Goal: Navigation & Orientation: Find specific page/section

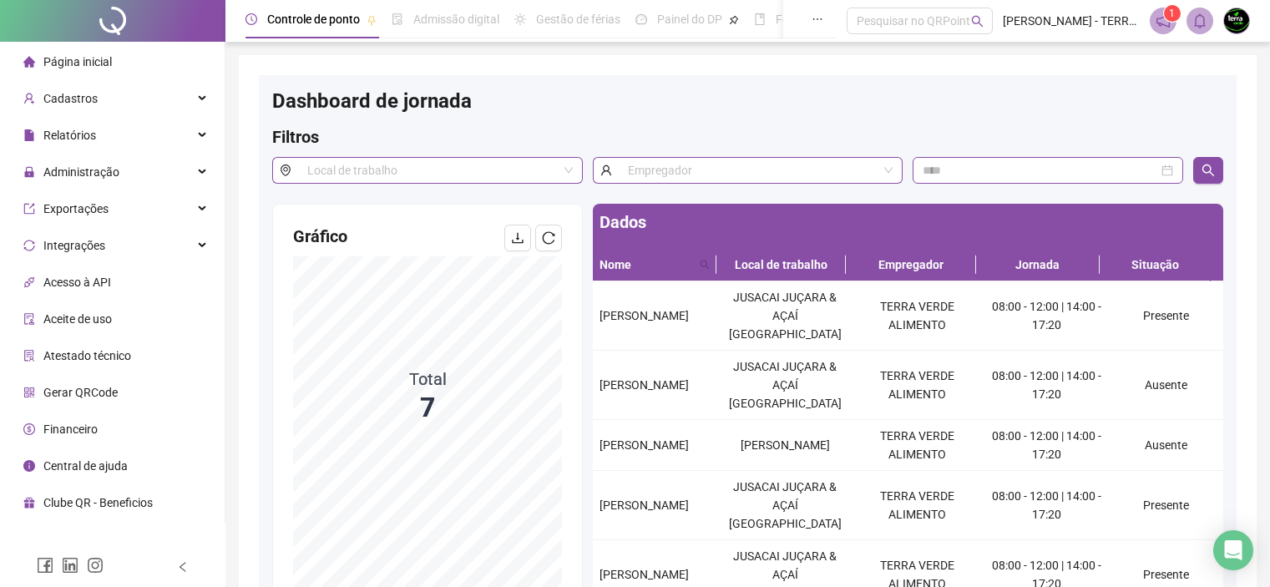
scroll to position [163, 0]
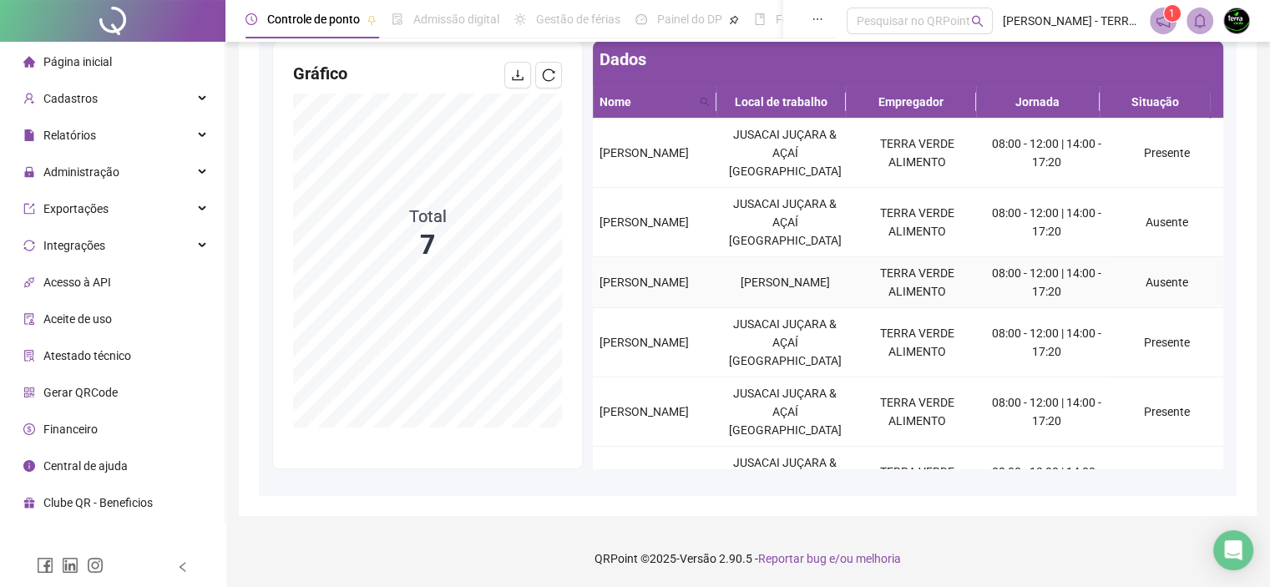
click at [611, 289] on span "[PERSON_NAME]" at bounding box center [643, 281] width 89 height 13
click at [788, 298] on td "[PERSON_NAME]" at bounding box center [785, 282] width 133 height 51
click at [1145, 286] on td "Ausente" at bounding box center [1166, 282] width 114 height 51
click at [648, 289] on span "[PERSON_NAME]" at bounding box center [643, 281] width 89 height 13
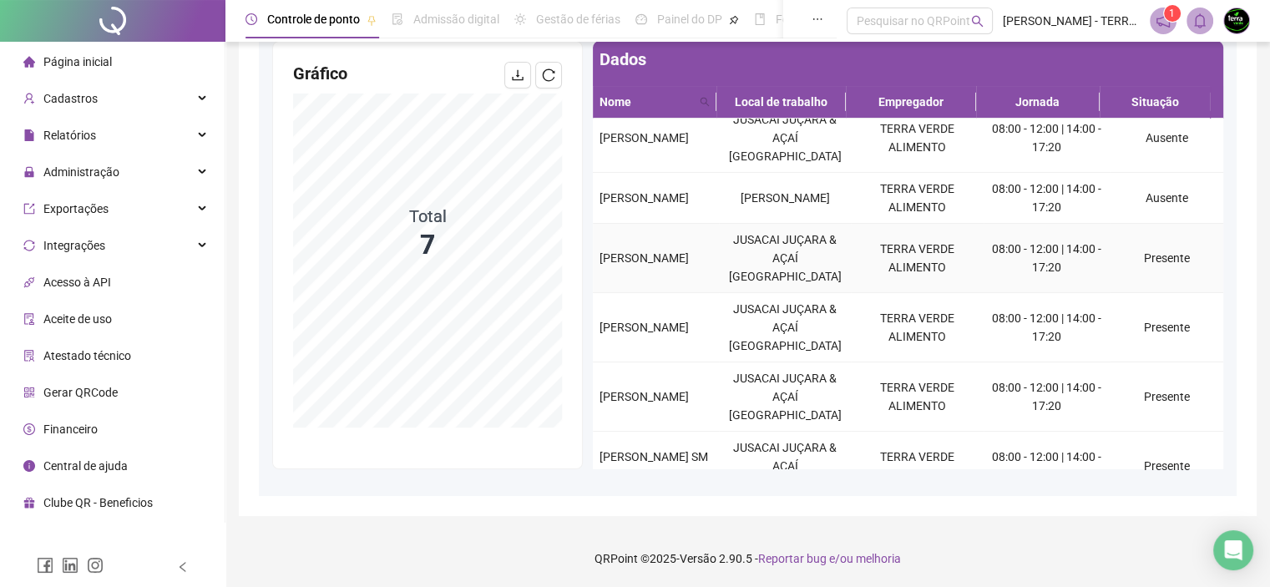
scroll to position [133, 0]
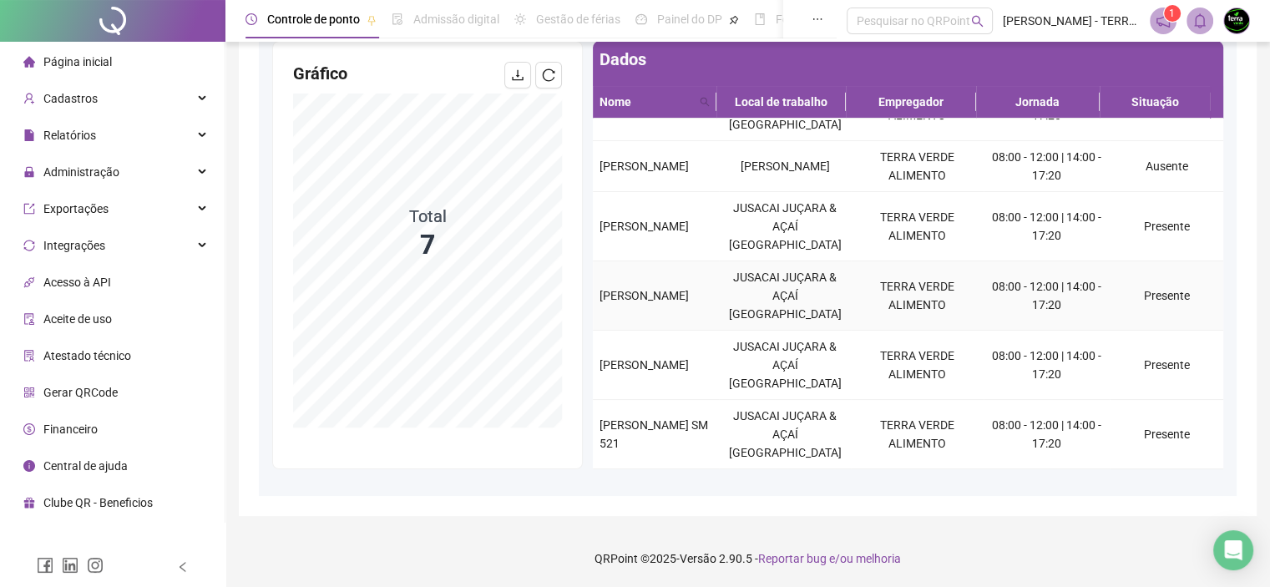
click at [665, 315] on td "[PERSON_NAME]" at bounding box center [656, 295] width 126 height 69
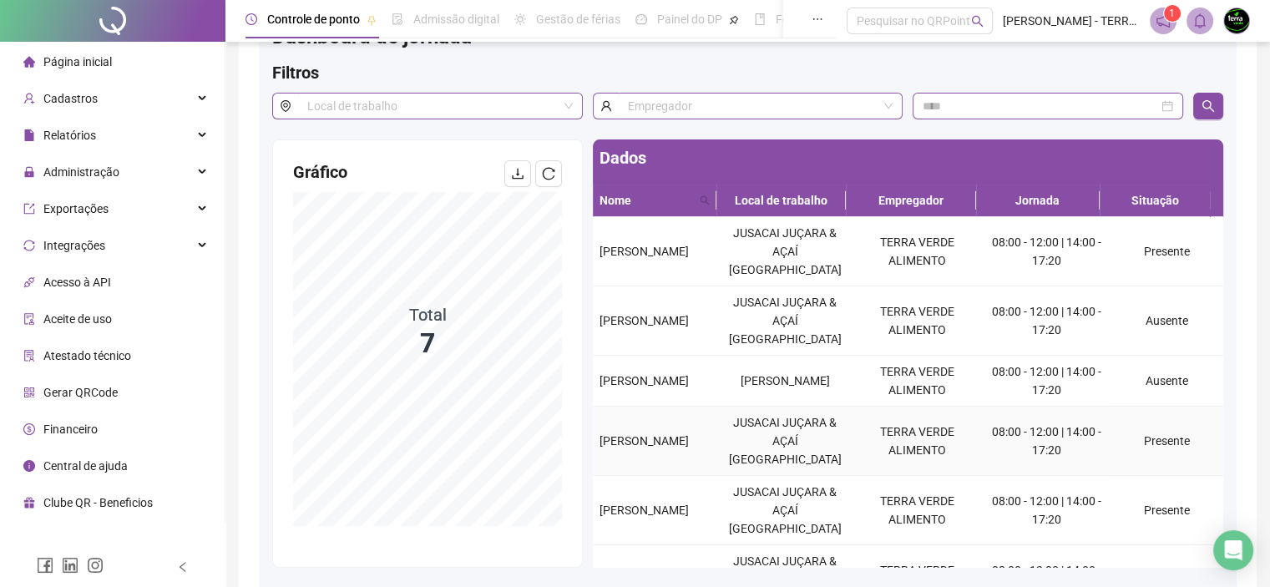
scroll to position [0, 0]
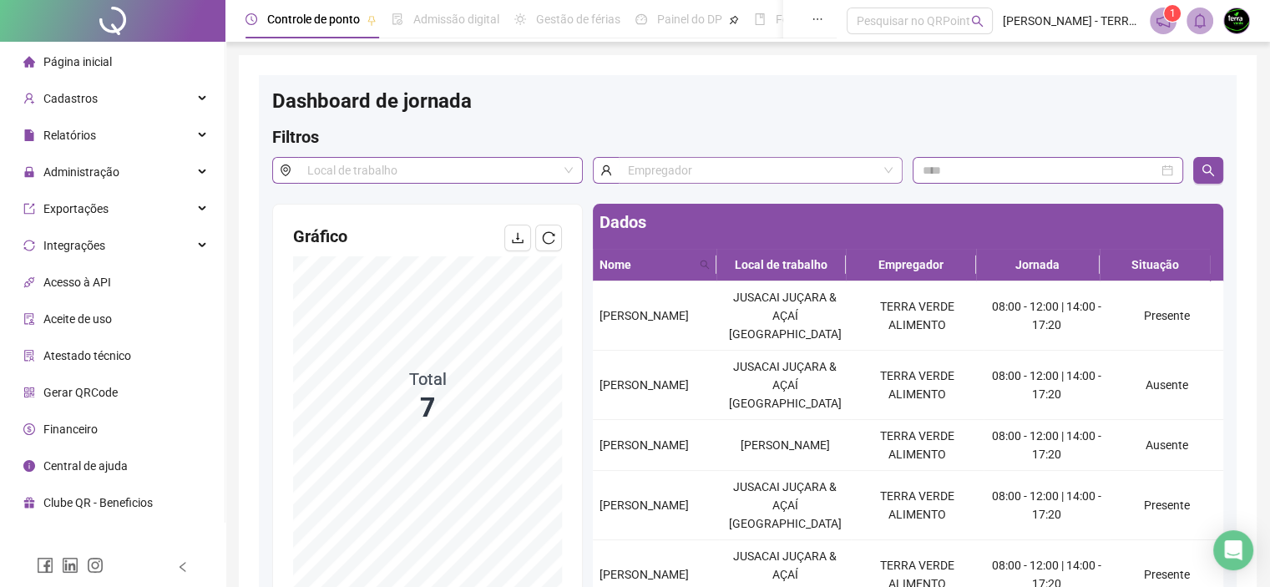
click at [789, 174] on input "search" at bounding box center [753, 170] width 250 height 25
click at [489, 176] on input "search" at bounding box center [432, 170] width 250 height 25
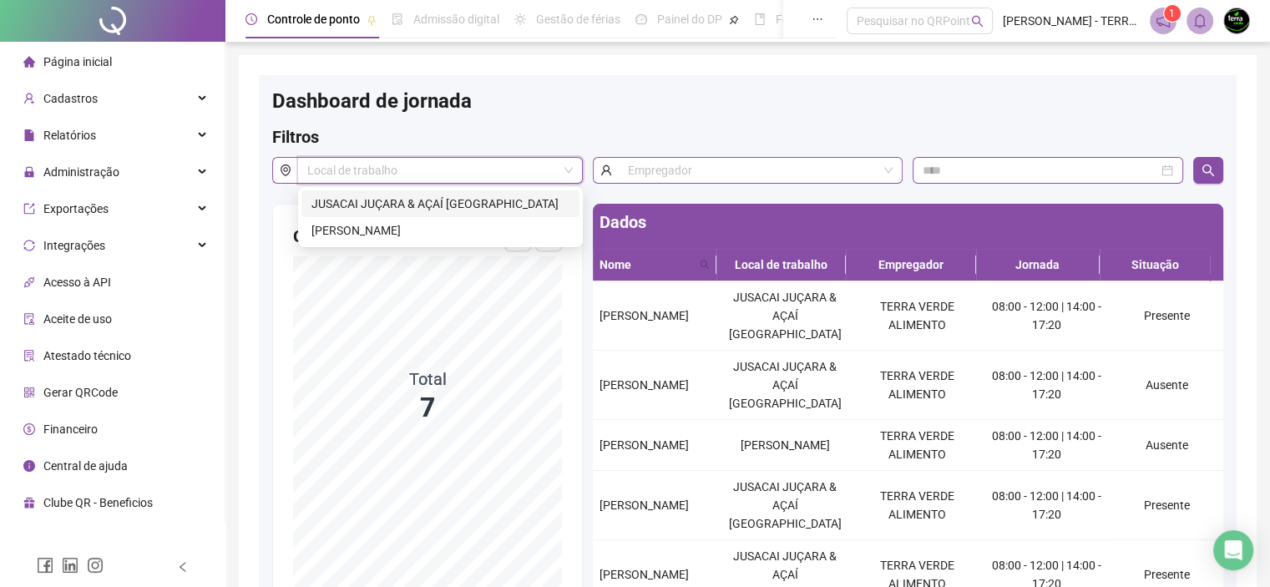
scroll to position [163, 0]
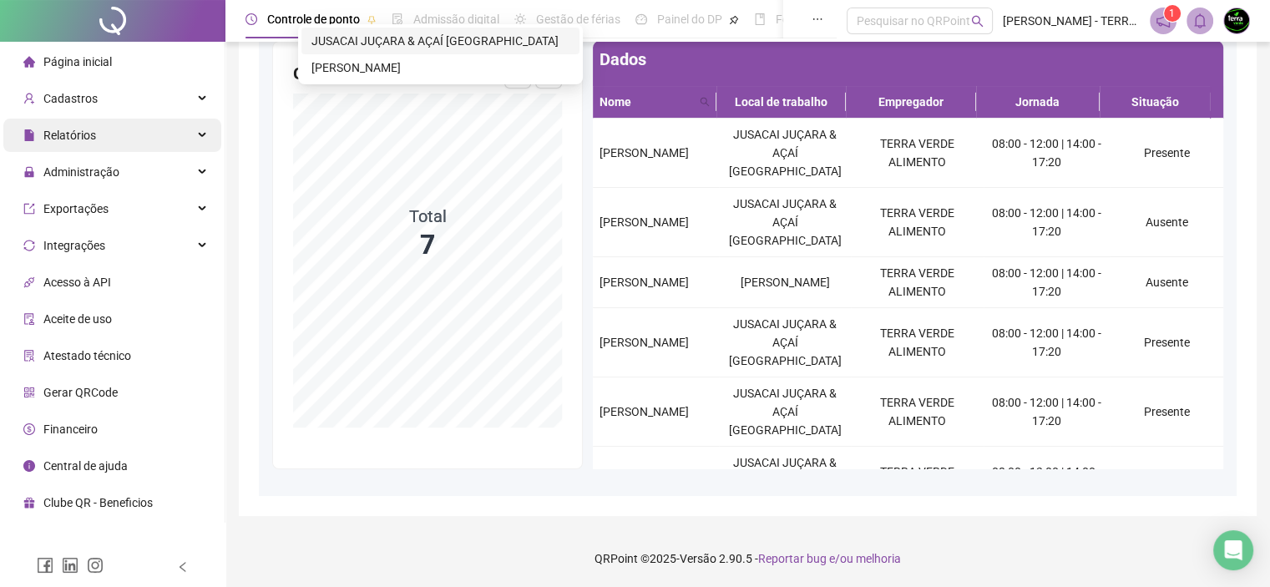
click at [83, 140] on span "Relatórios" at bounding box center [69, 135] width 53 height 13
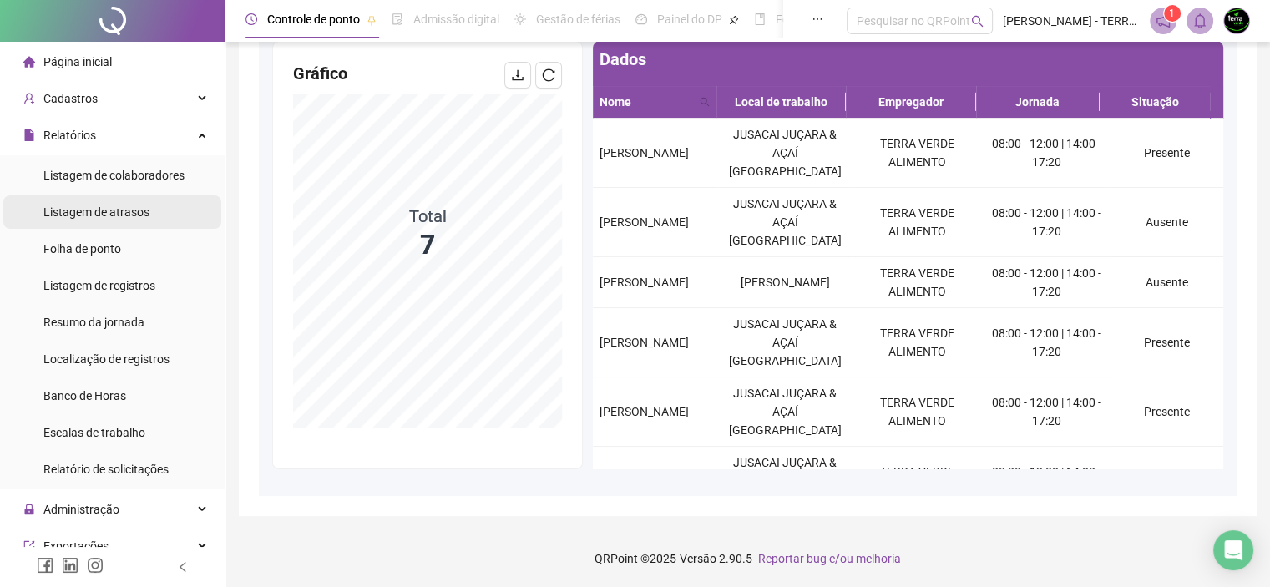
click at [147, 207] on li "Listagem de atrasos" at bounding box center [112, 211] width 218 height 33
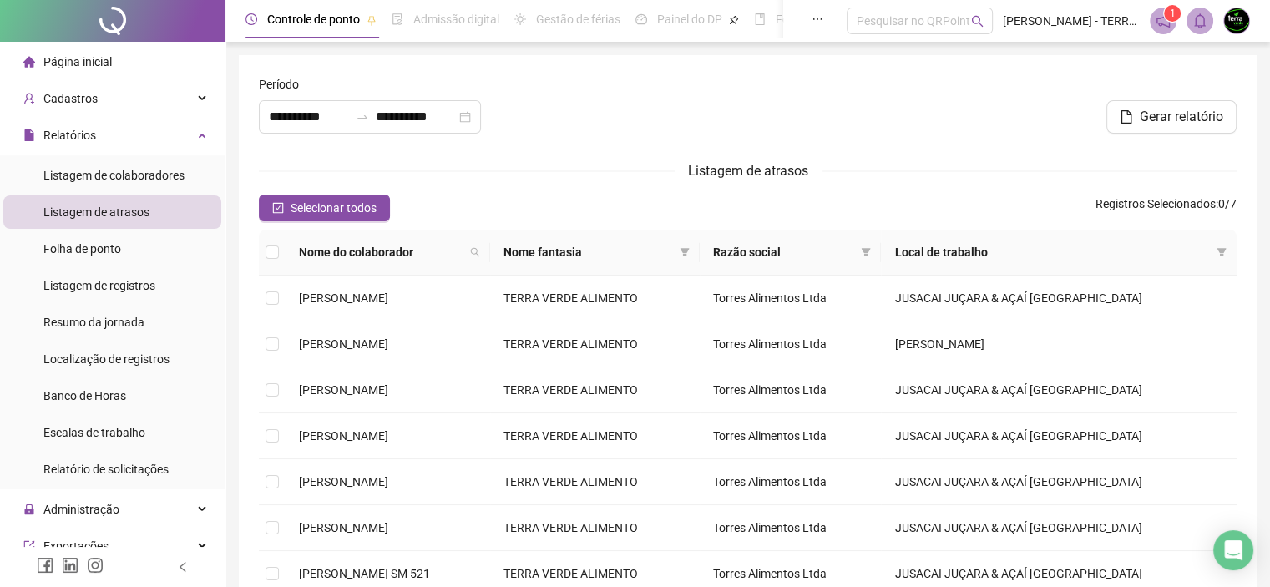
type input "**********"
click at [93, 169] on span "Listagem de colaboradores" at bounding box center [113, 175] width 141 height 13
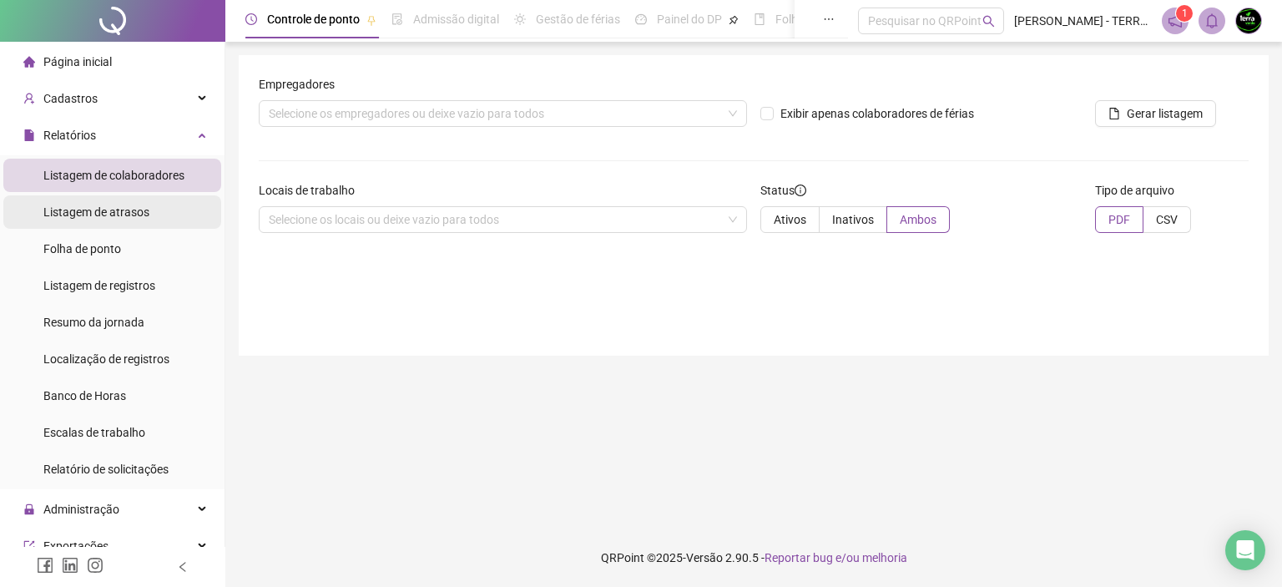
click at [139, 210] on span "Listagem de atrasos" at bounding box center [96, 211] width 106 height 13
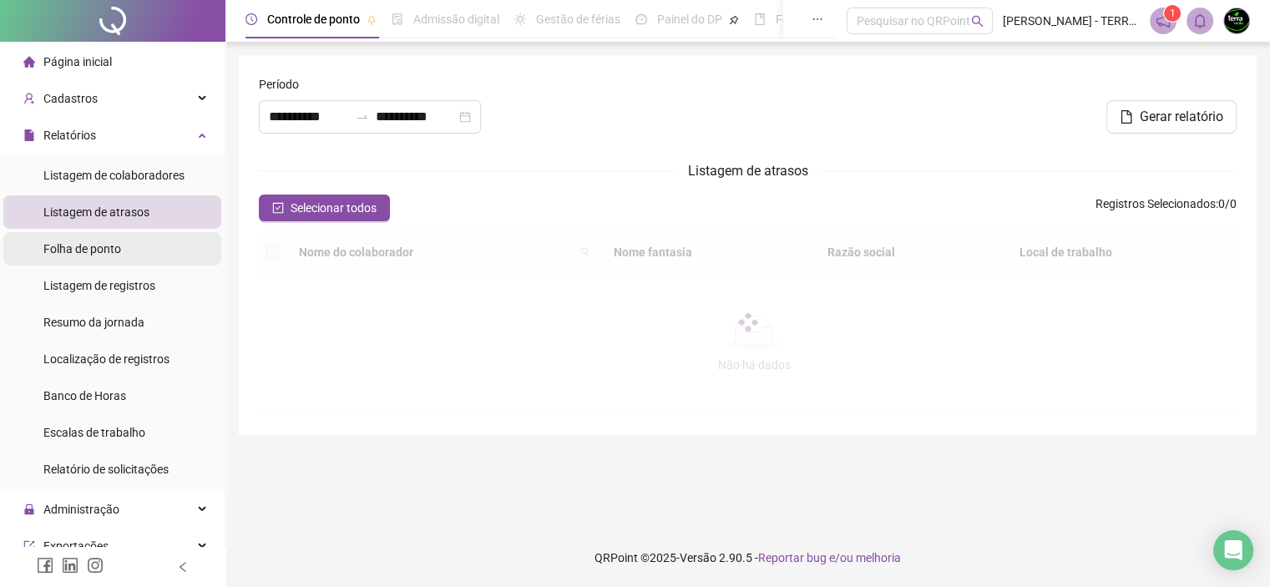
type input "**********"
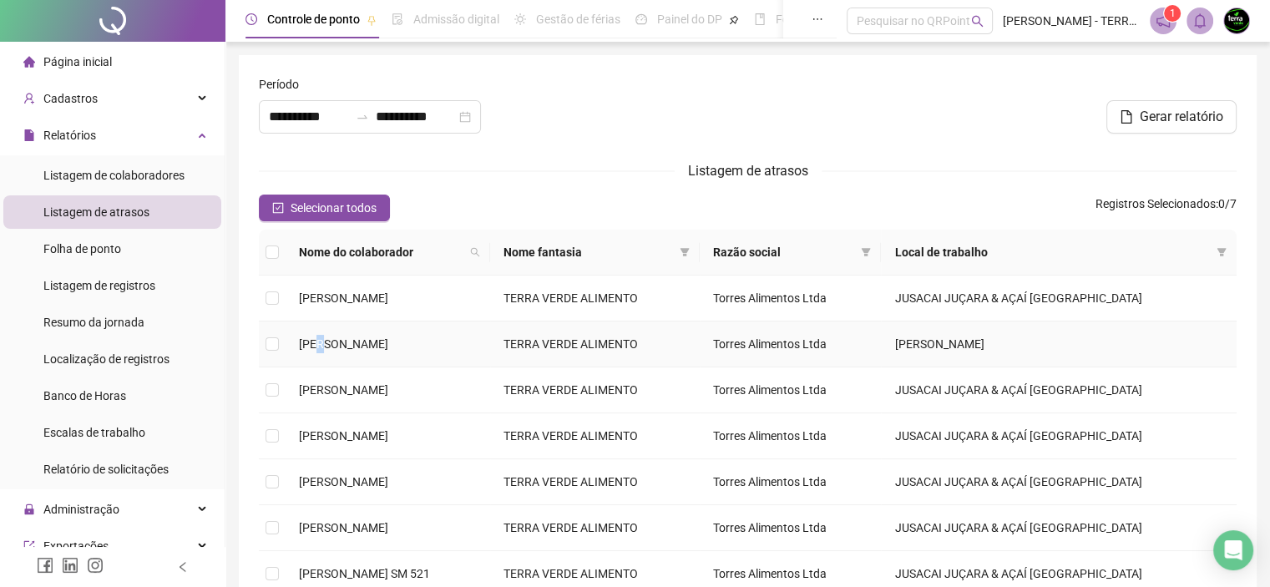
click at [322, 346] on span "[PERSON_NAME]" at bounding box center [343, 343] width 89 height 13
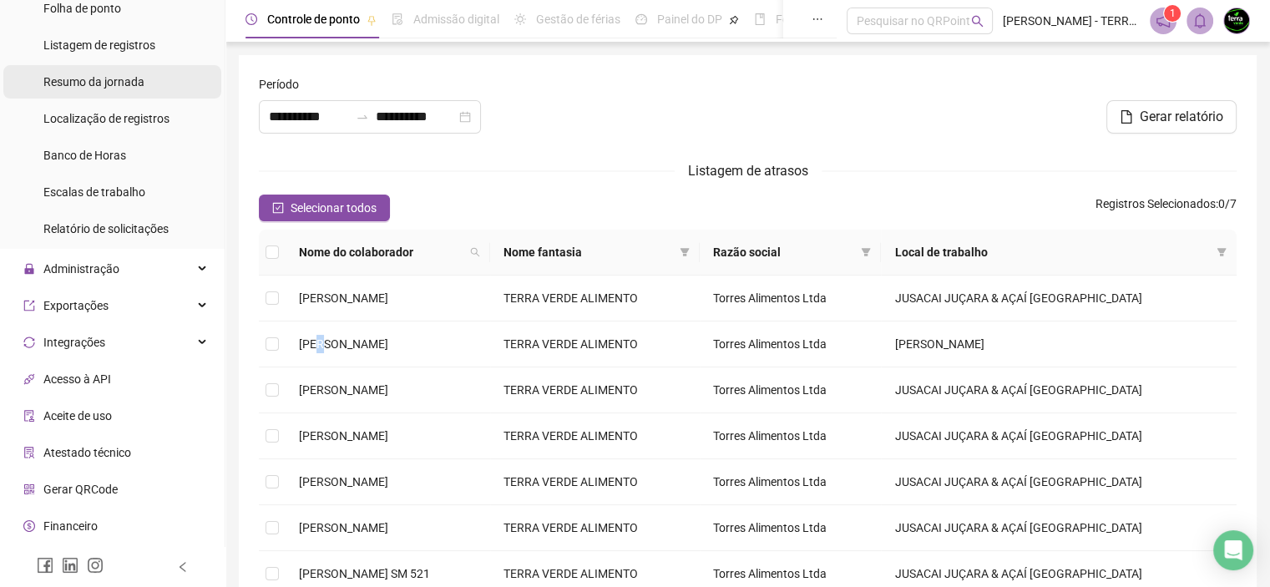
scroll to position [250, 0]
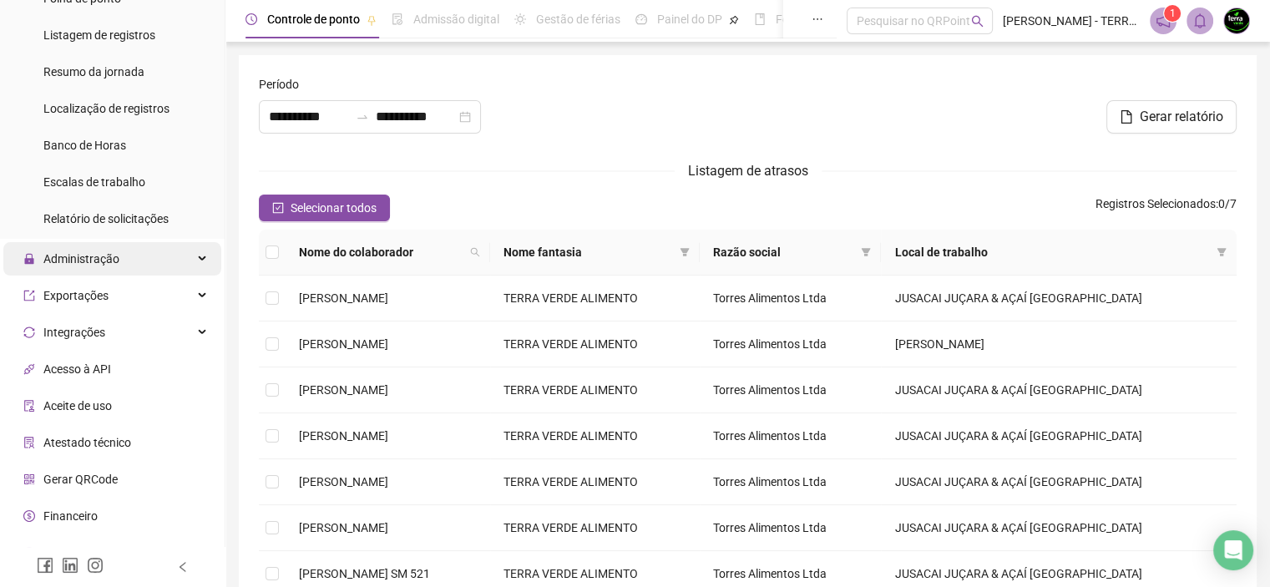
click at [200, 259] on icon at bounding box center [204, 259] width 8 height 0
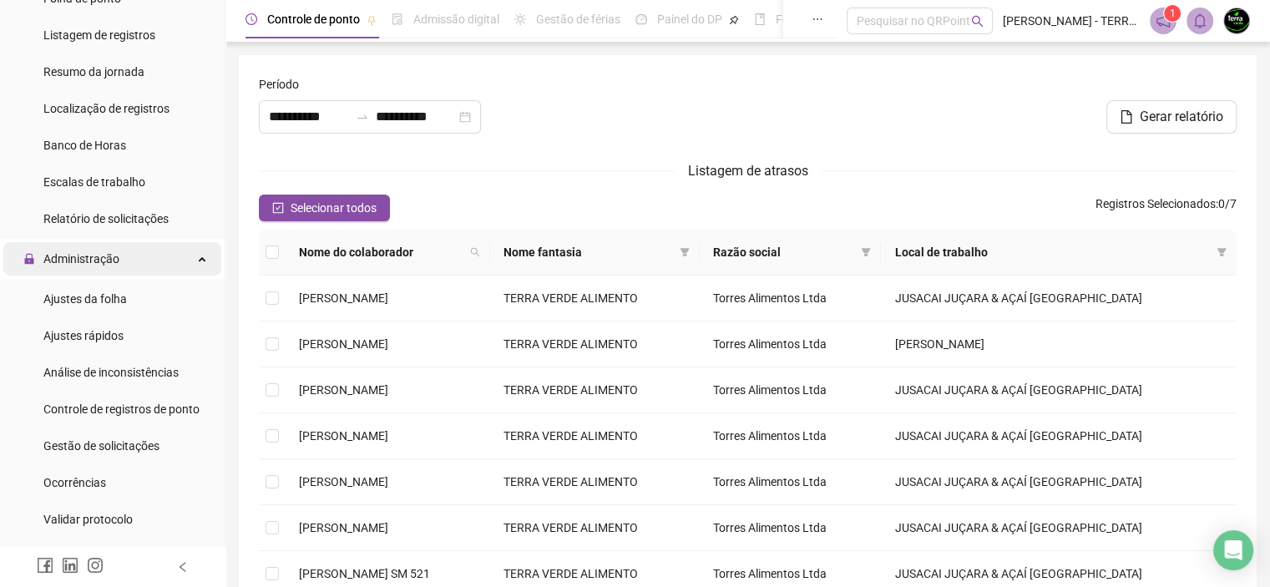
click at [191, 258] on div "Administração" at bounding box center [112, 258] width 218 height 33
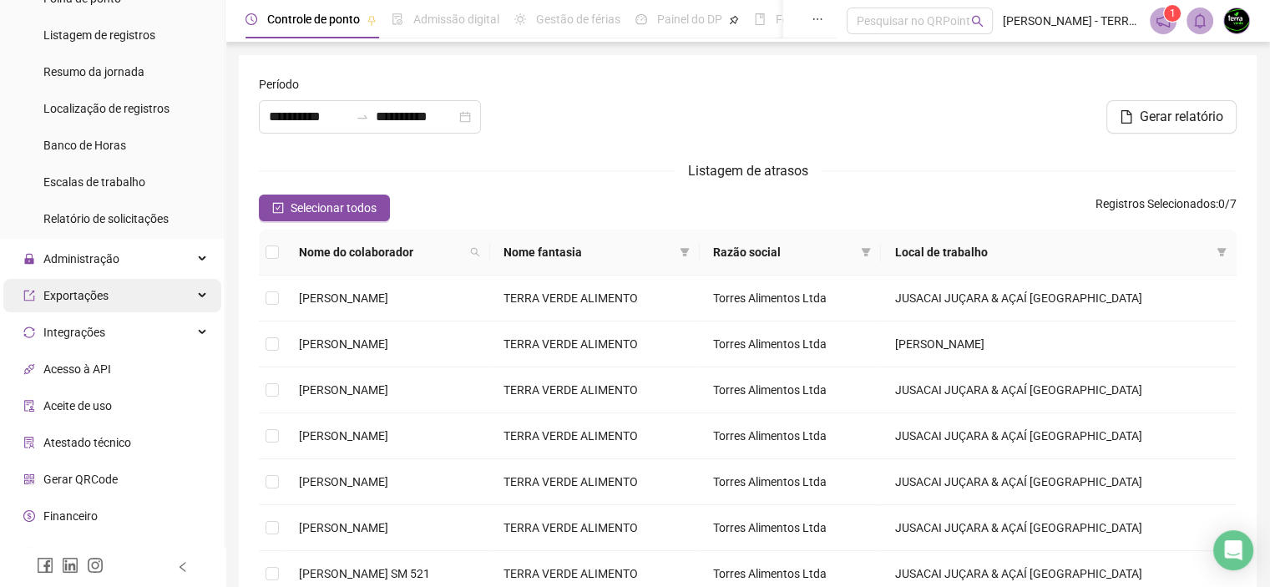
click at [187, 300] on div "Exportações" at bounding box center [112, 295] width 218 height 33
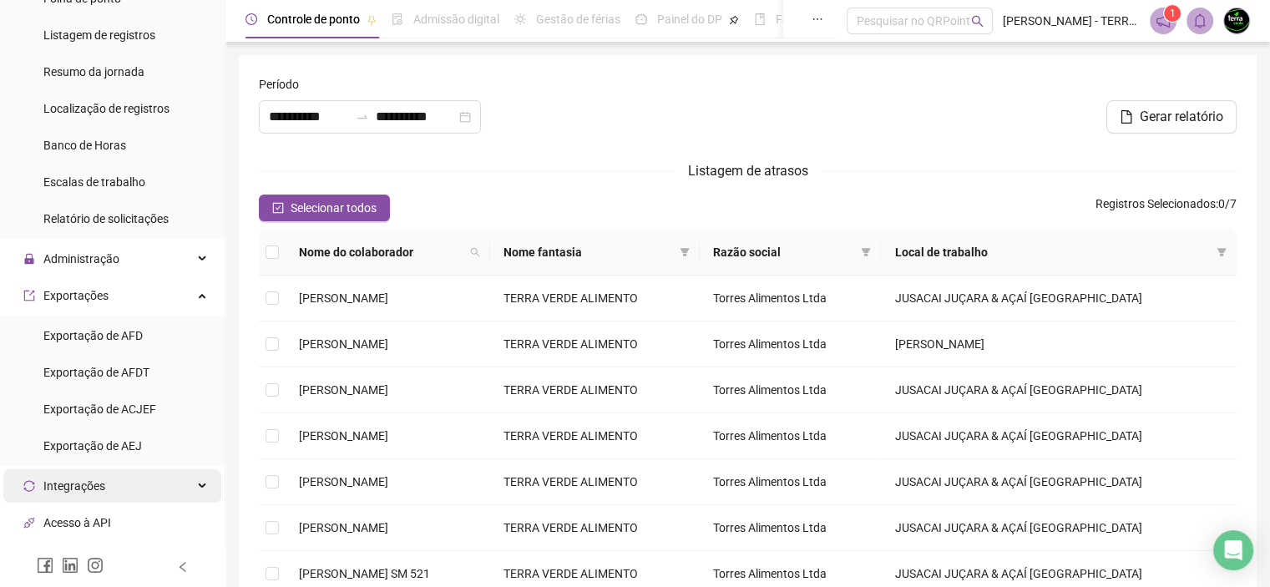
click at [200, 486] on icon at bounding box center [204, 486] width 8 height 0
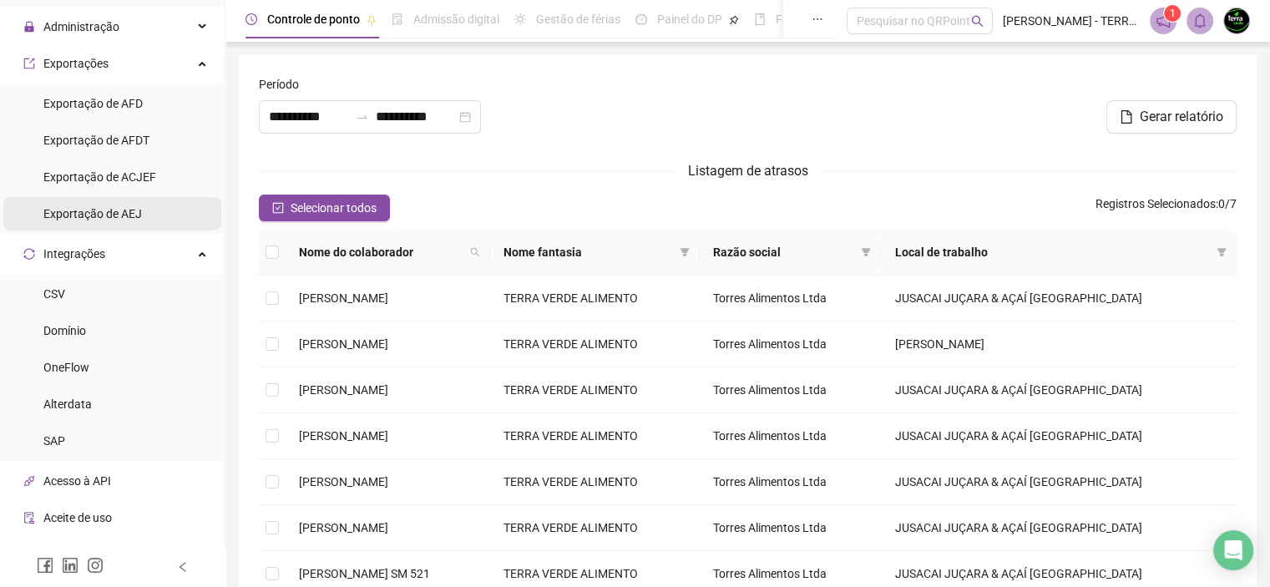
scroll to position [617, 0]
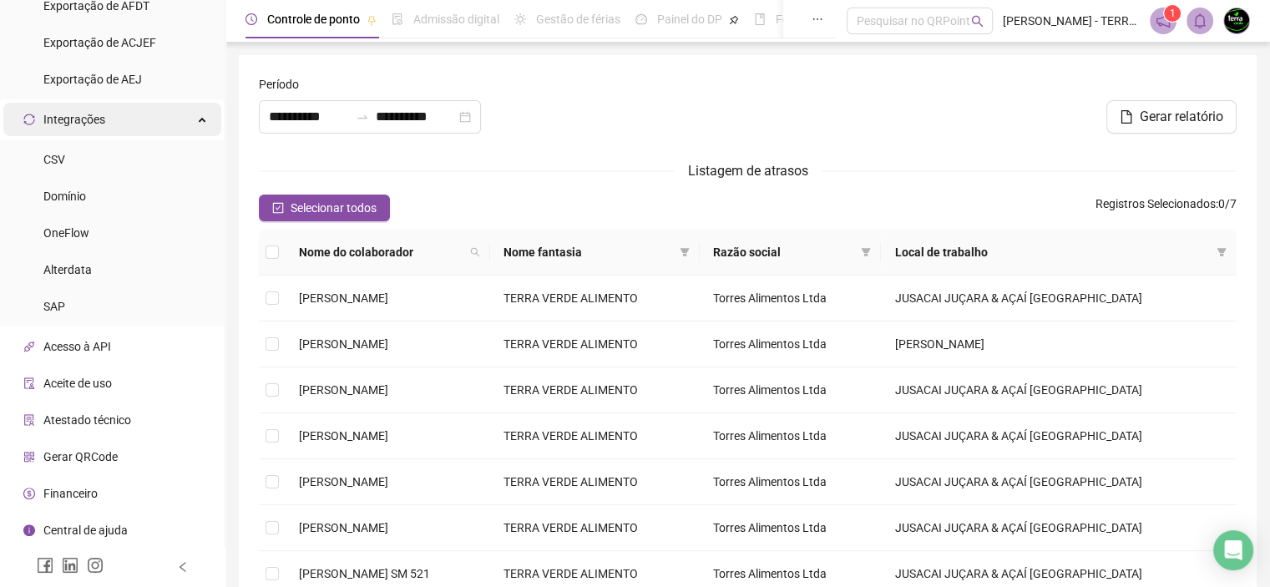
click at [200, 118] on icon at bounding box center [204, 118] width 8 height 0
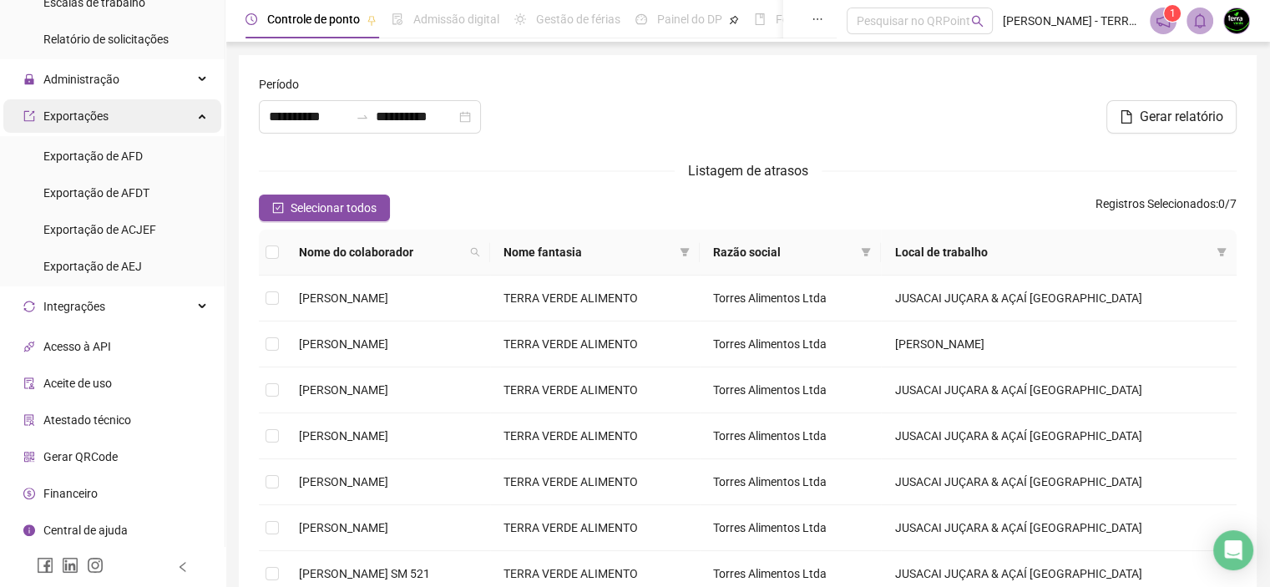
scroll to position [427, 0]
click at [187, 123] on div "Exportações" at bounding box center [112, 119] width 218 height 33
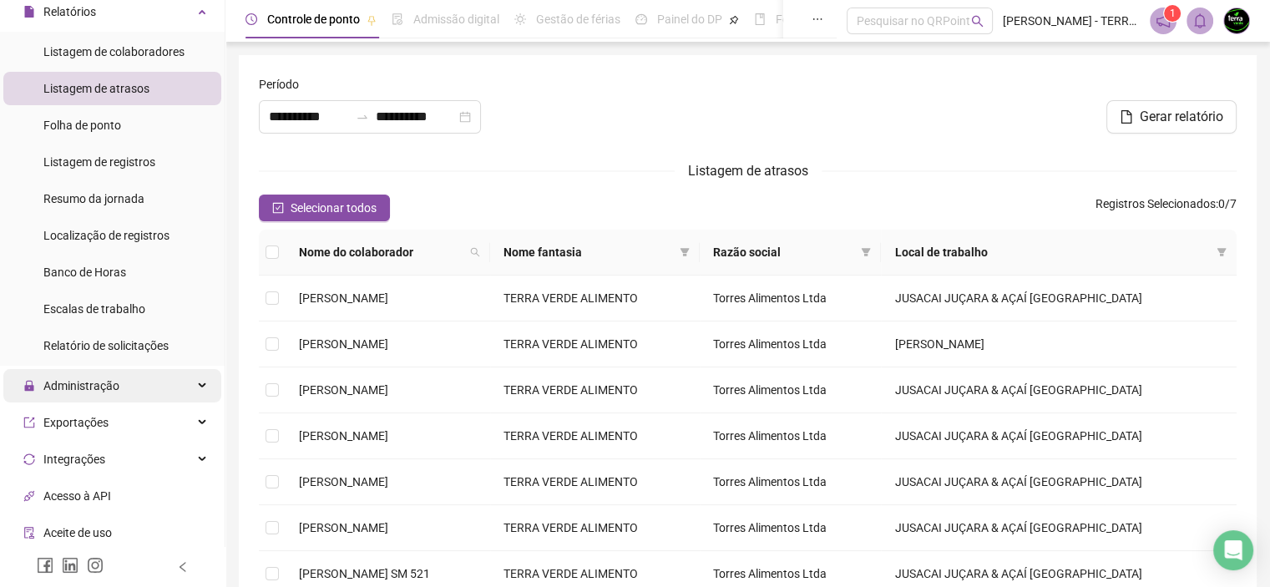
scroll to position [0, 0]
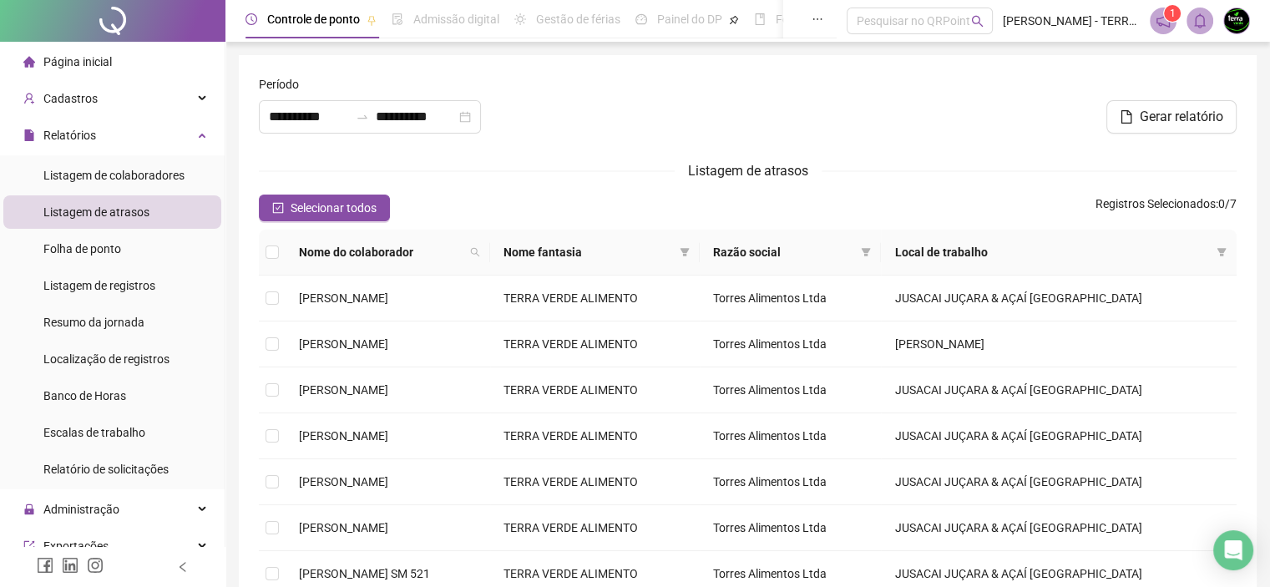
click at [448, 19] on span "Admissão digital" at bounding box center [456, 19] width 86 height 13
click at [48, 93] on span "Cadastros" at bounding box center [70, 98] width 54 height 13
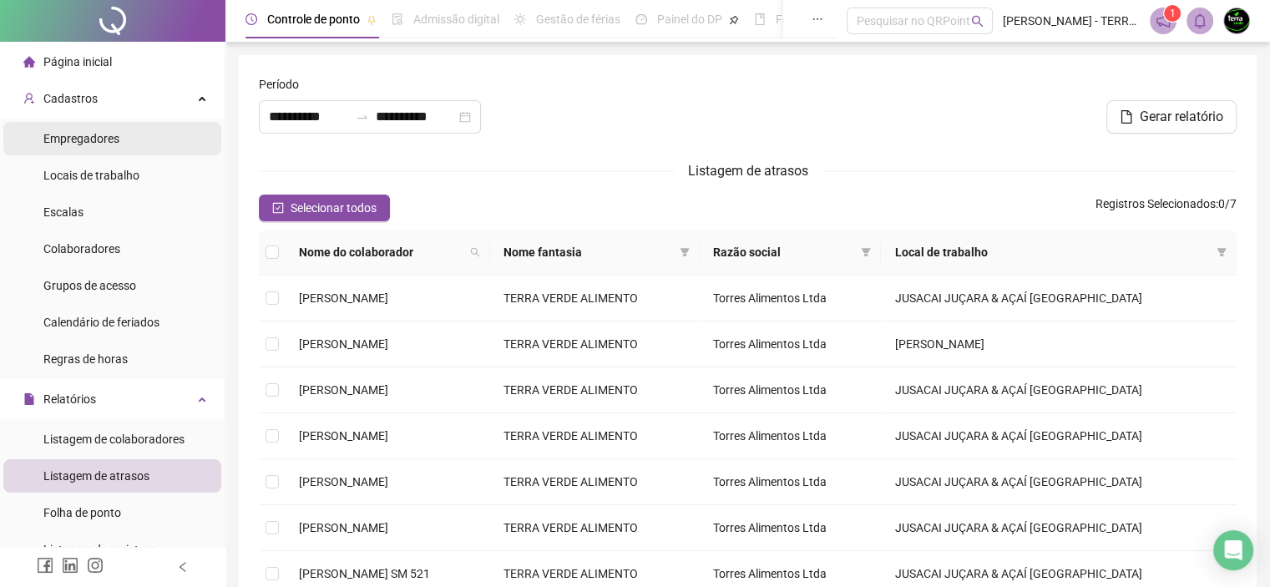
click at [97, 134] on span "Empregadores" at bounding box center [81, 138] width 76 height 13
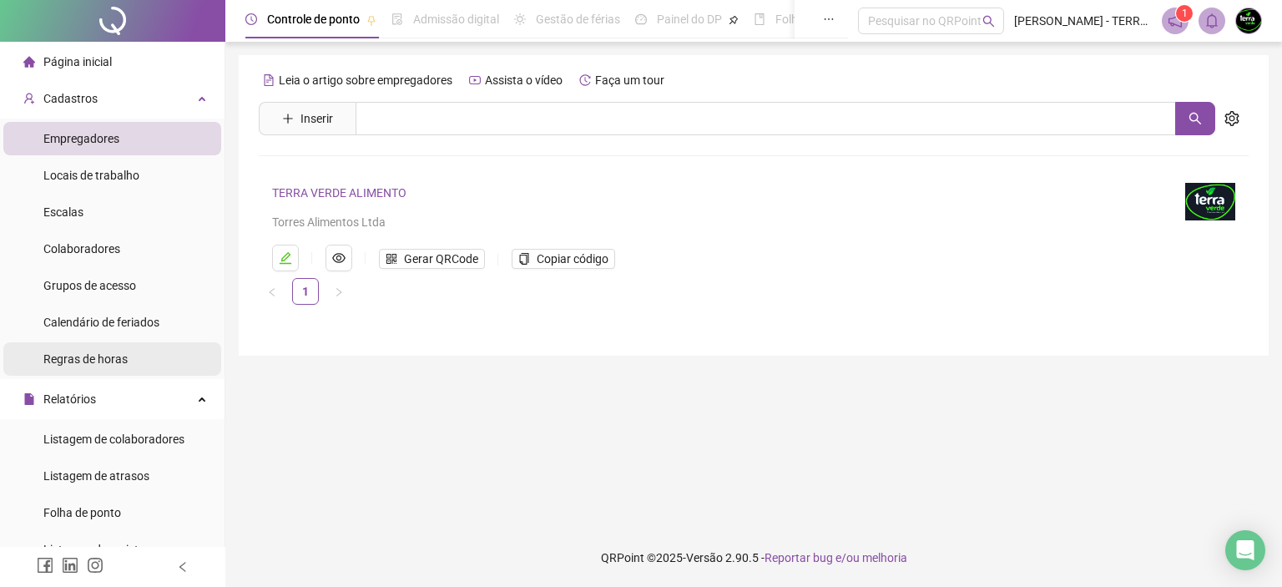
click at [99, 352] on span "Regras de horas" at bounding box center [85, 358] width 84 height 13
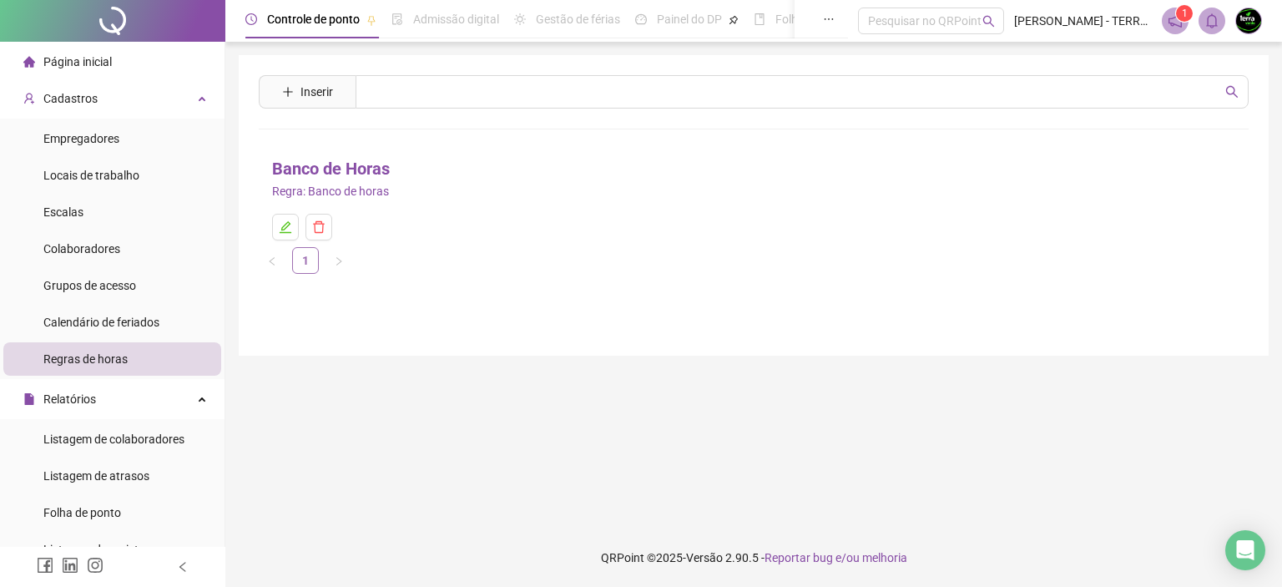
click at [311, 266] on link "1" at bounding box center [305, 260] width 25 height 25
click at [63, 316] on span "Calendário de feriados" at bounding box center [101, 322] width 116 height 13
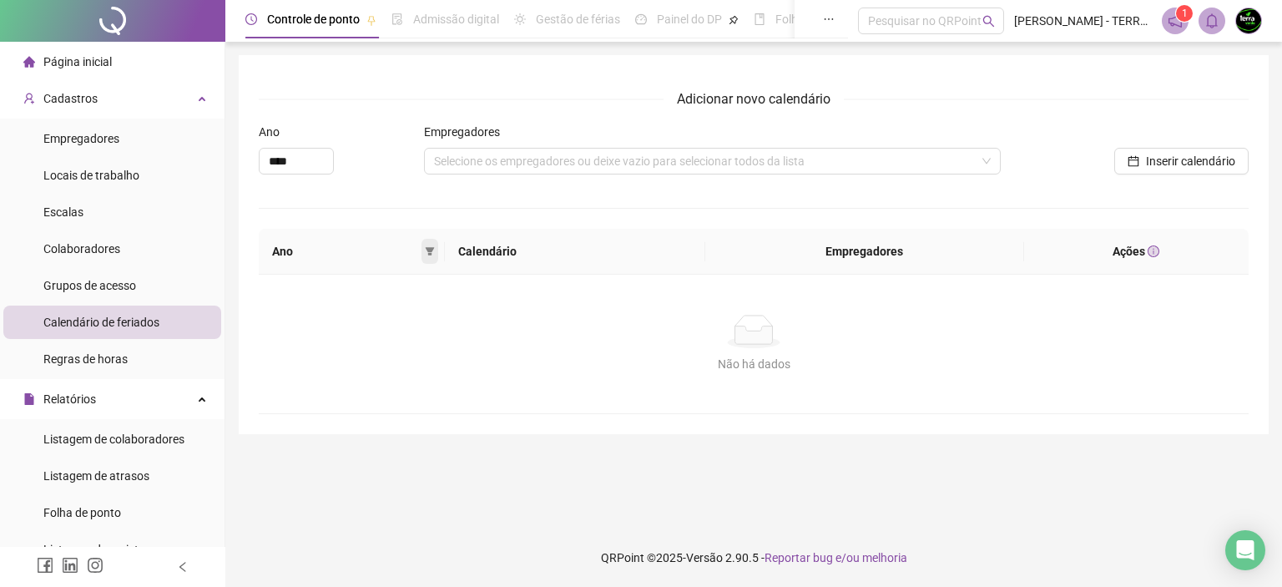
click at [432, 251] on icon "filter" at bounding box center [430, 251] width 9 height 8
click at [484, 331] on div "Não há dados" at bounding box center [754, 331] width 950 height 33
click at [136, 246] on li "Colaboradores" at bounding box center [112, 248] width 218 height 33
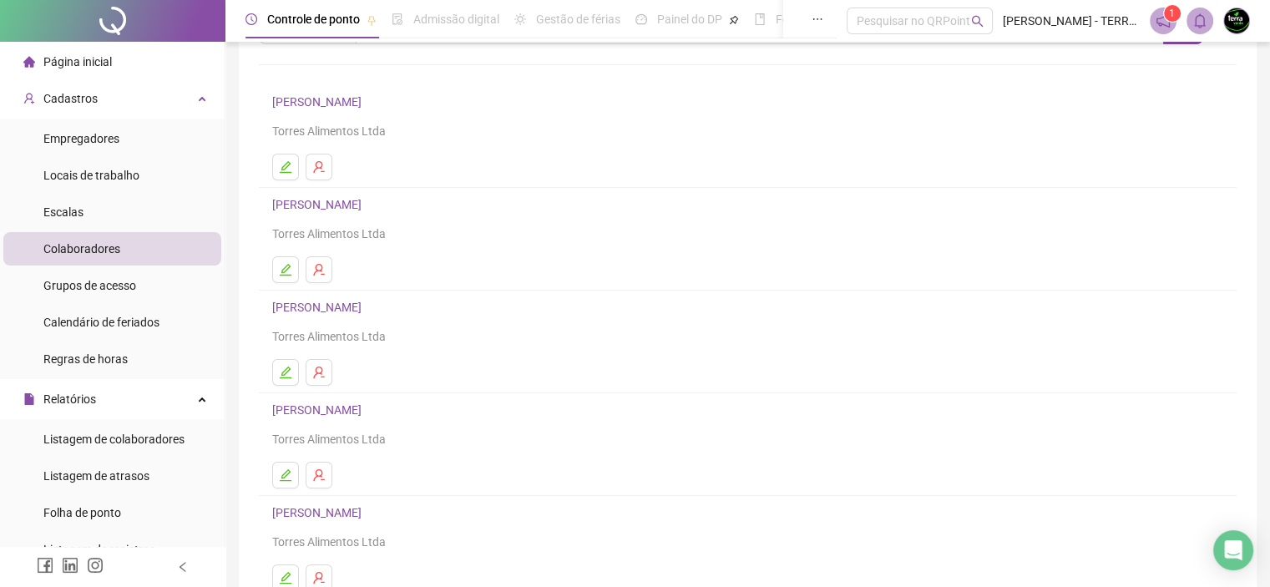
scroll to position [53, 0]
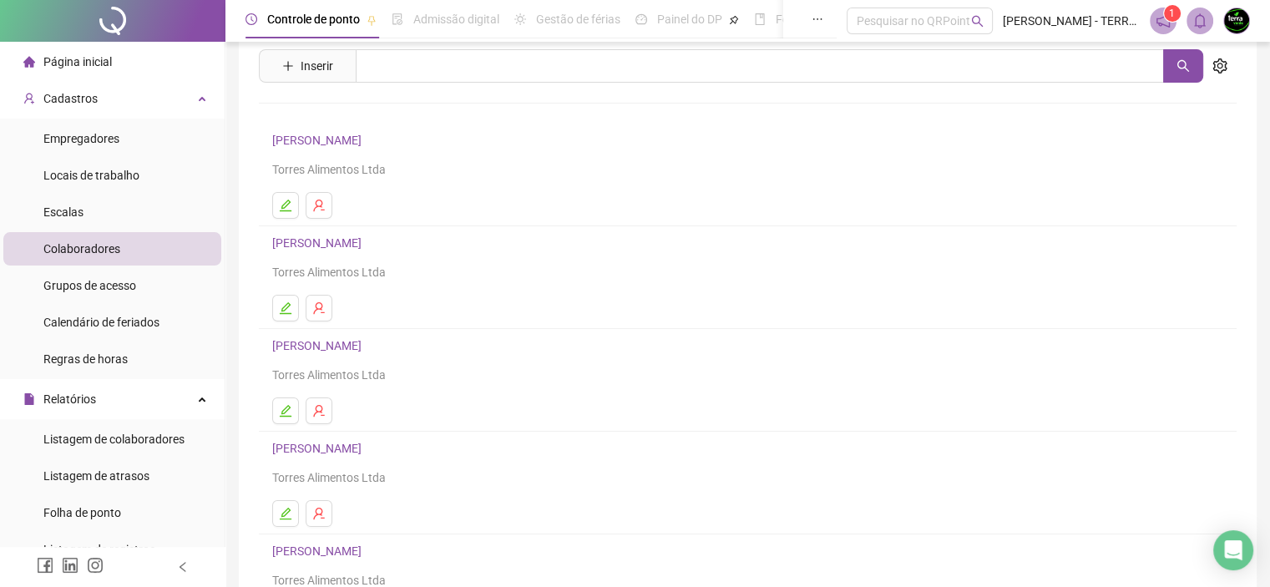
click at [366, 241] on link "[PERSON_NAME]" at bounding box center [319, 242] width 94 height 13
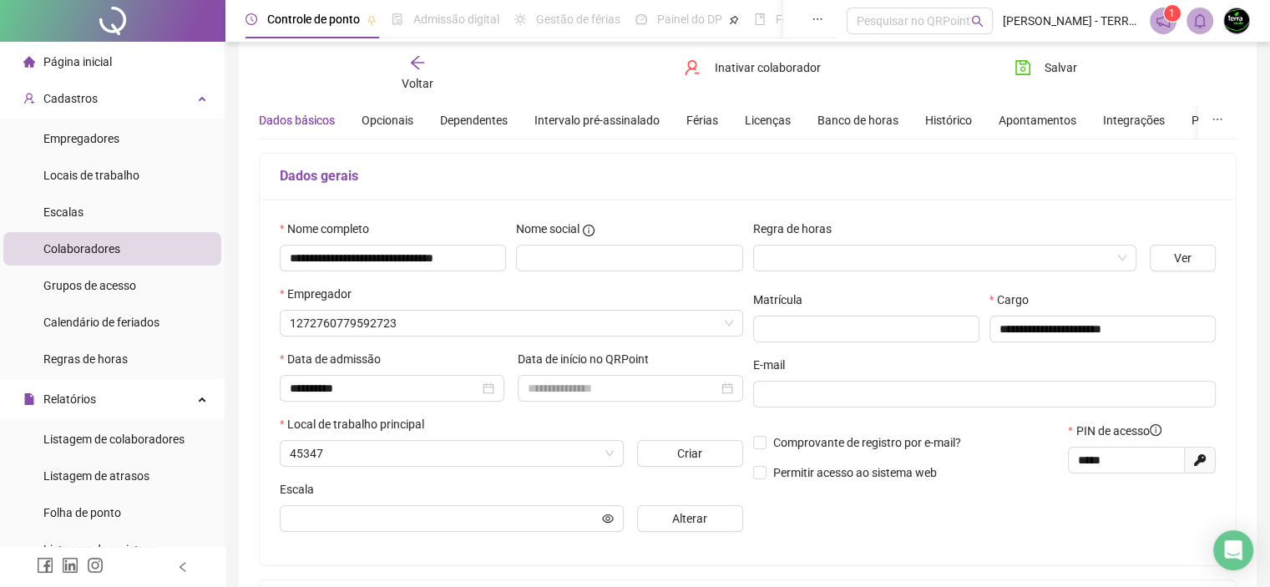
scroll to position [61, 0]
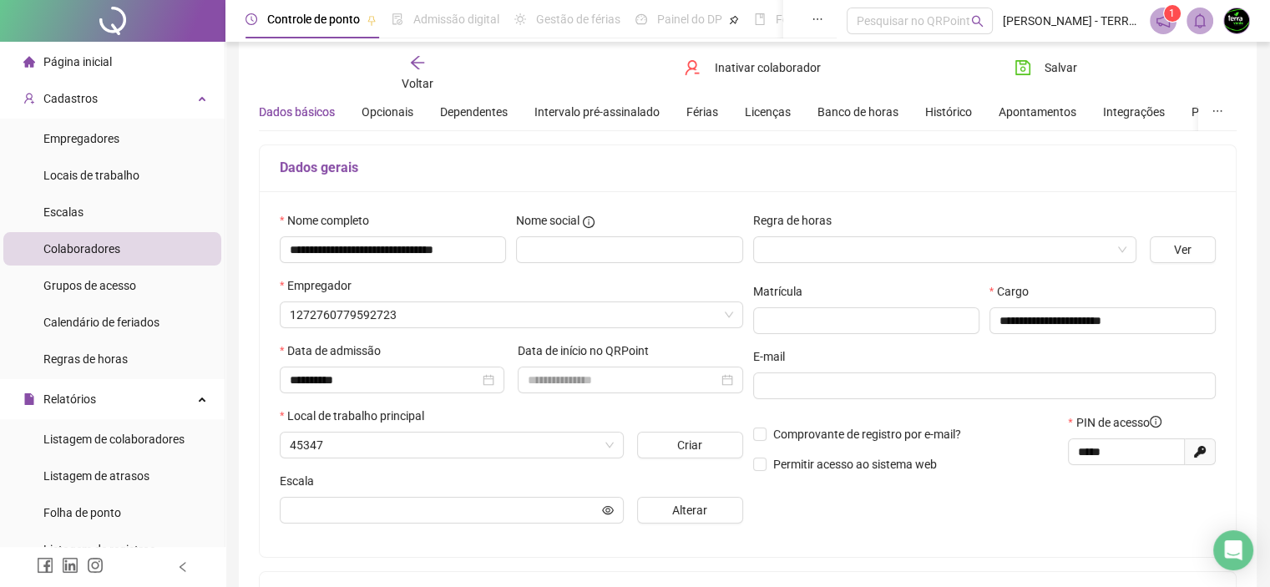
type input "**********"
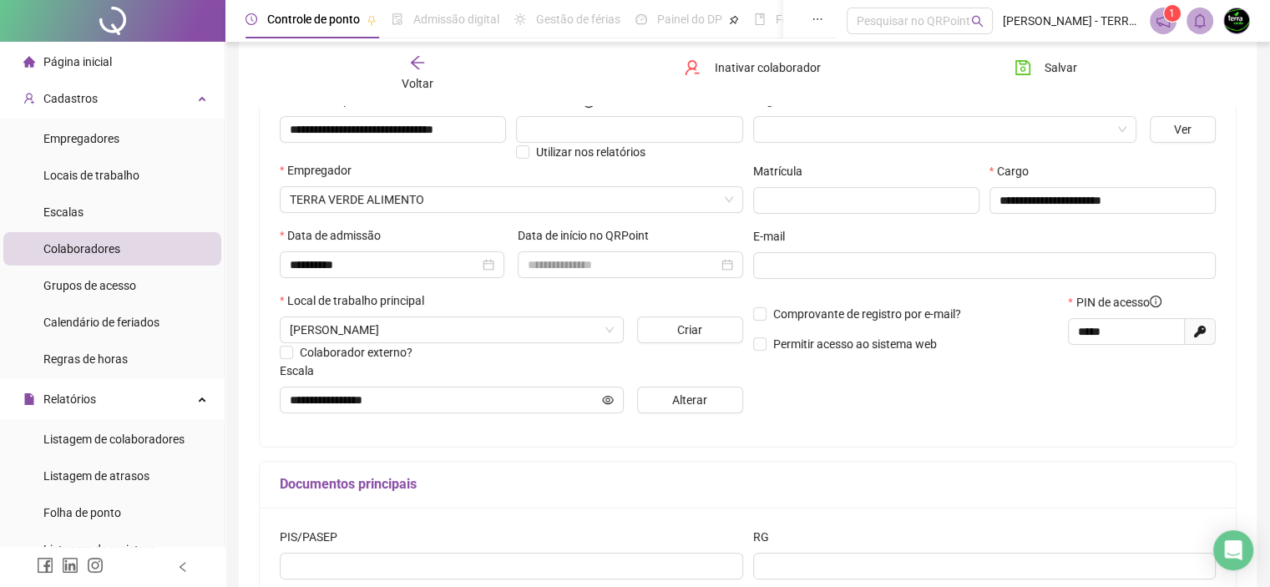
scroll to position [0, 0]
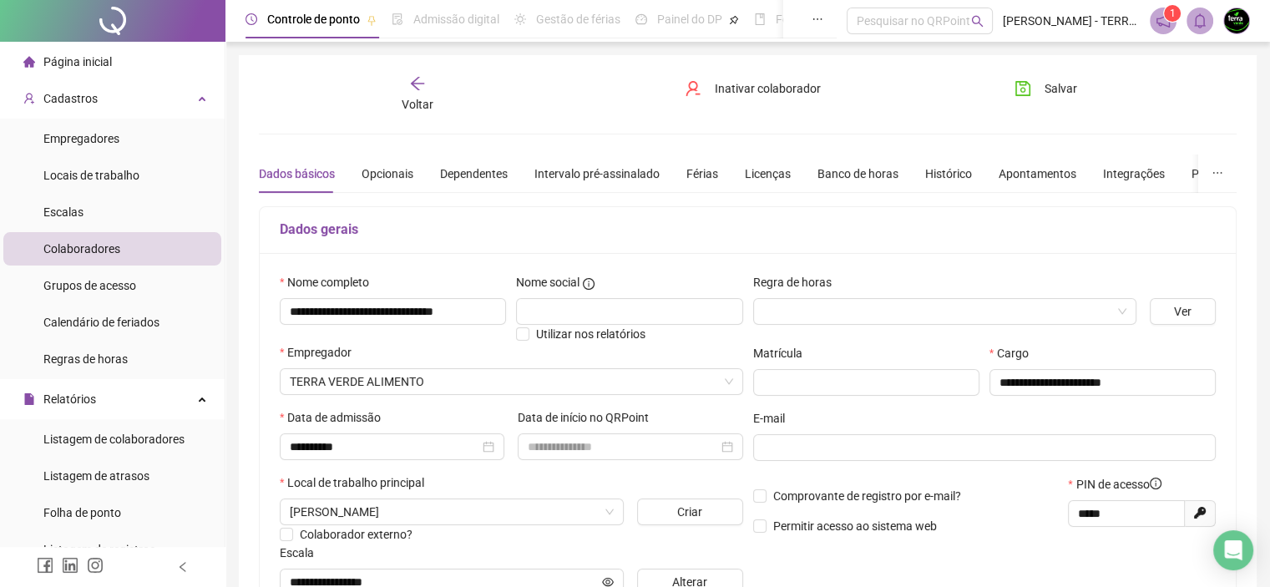
click at [417, 76] on icon "arrow-left" at bounding box center [417, 83] width 17 height 17
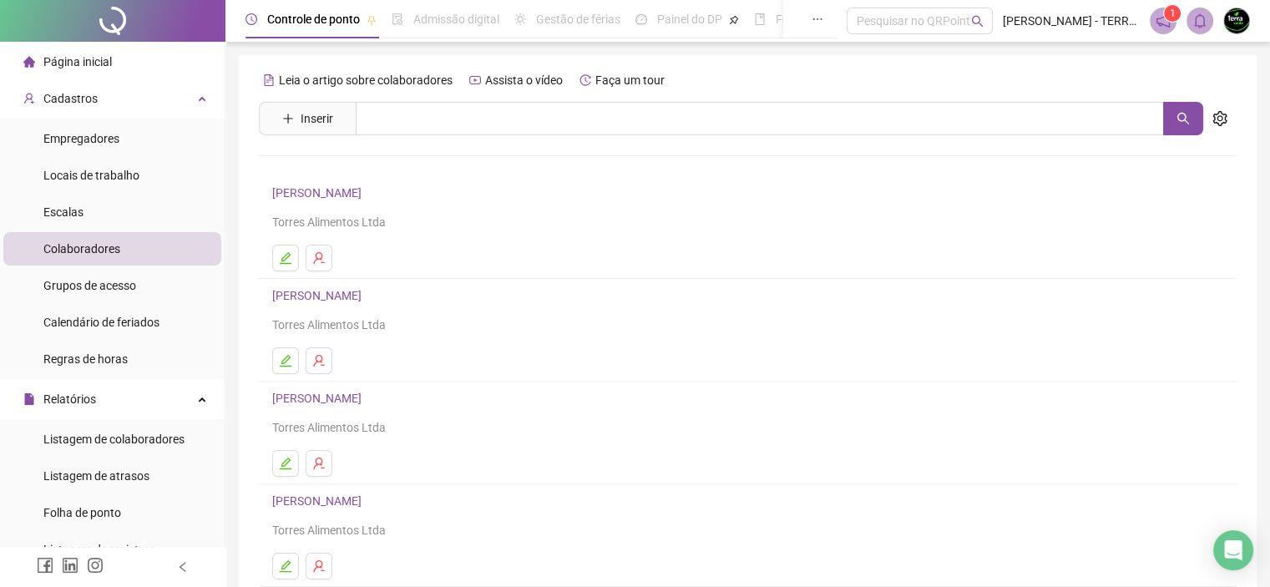
click at [341, 412] on div "[PERSON_NAME] Alimentos Ltda" at bounding box center [747, 412] width 951 height 48
click at [344, 396] on link "[PERSON_NAME]" at bounding box center [319, 398] width 94 height 13
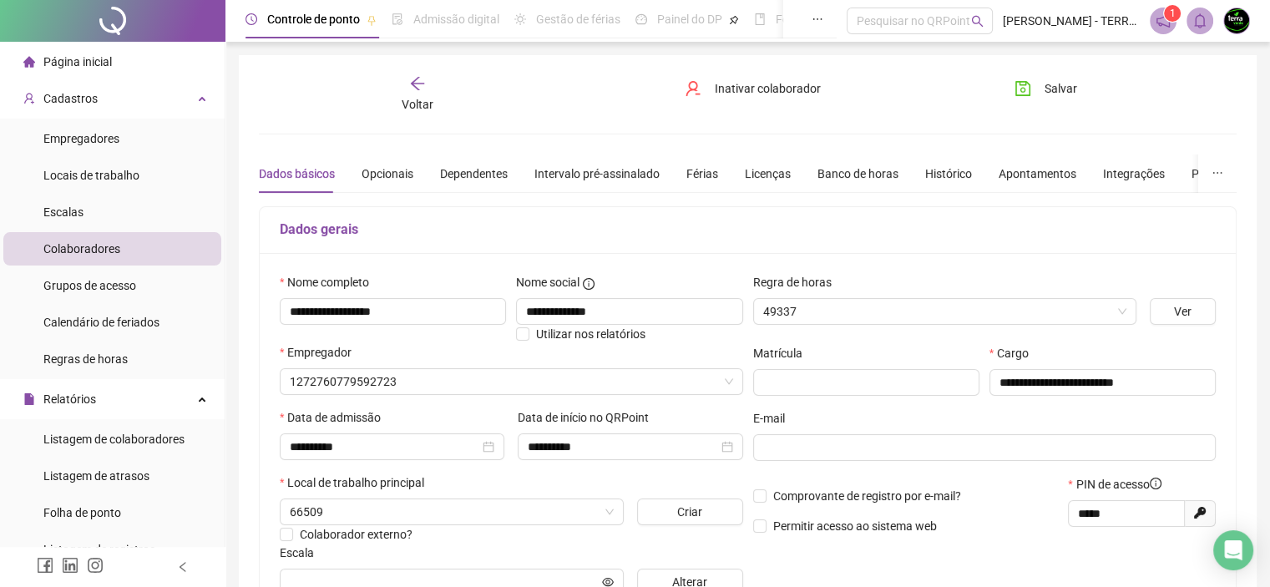
type input "**********"
click at [421, 85] on icon "arrow-left" at bounding box center [417, 83] width 17 height 17
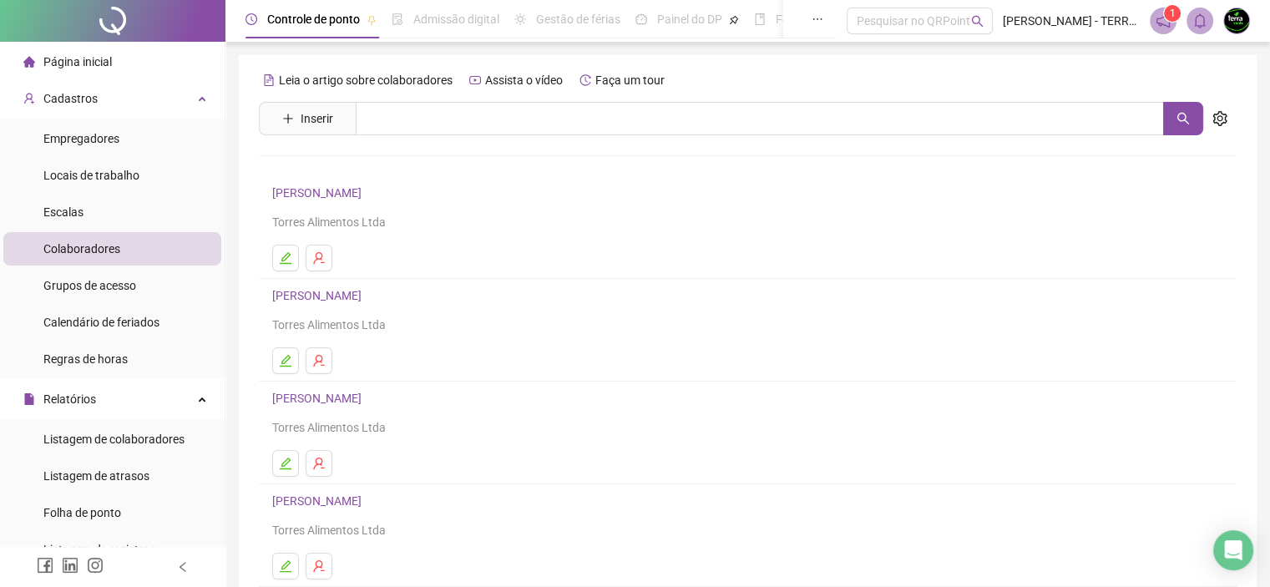
click at [366, 292] on link "[PERSON_NAME]" at bounding box center [319, 295] width 94 height 13
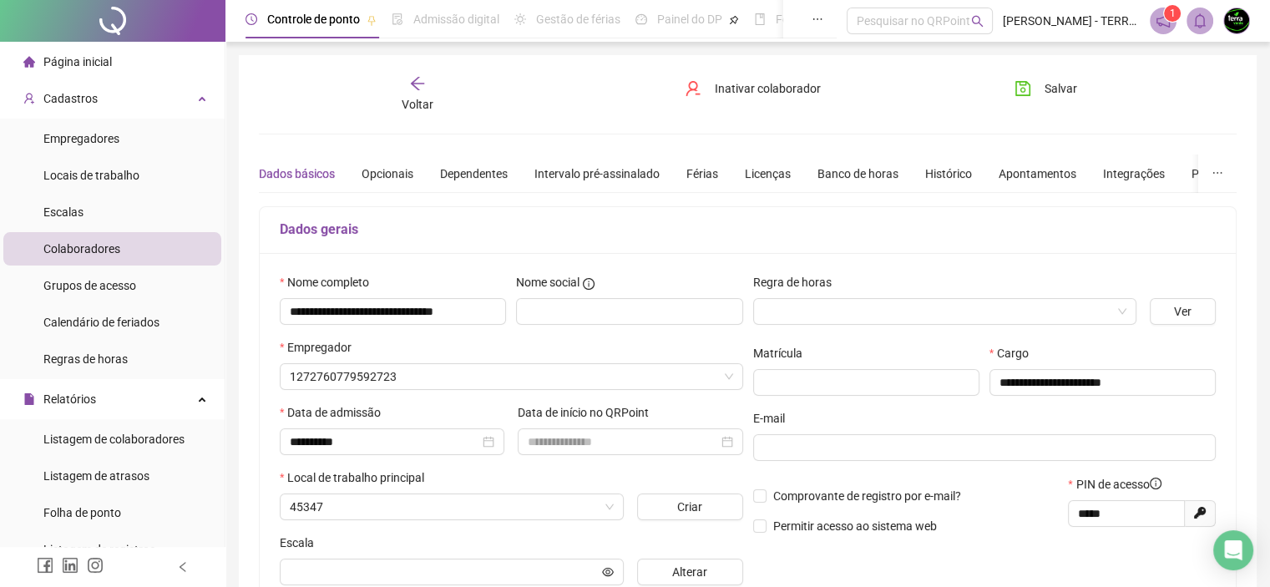
type input "**********"
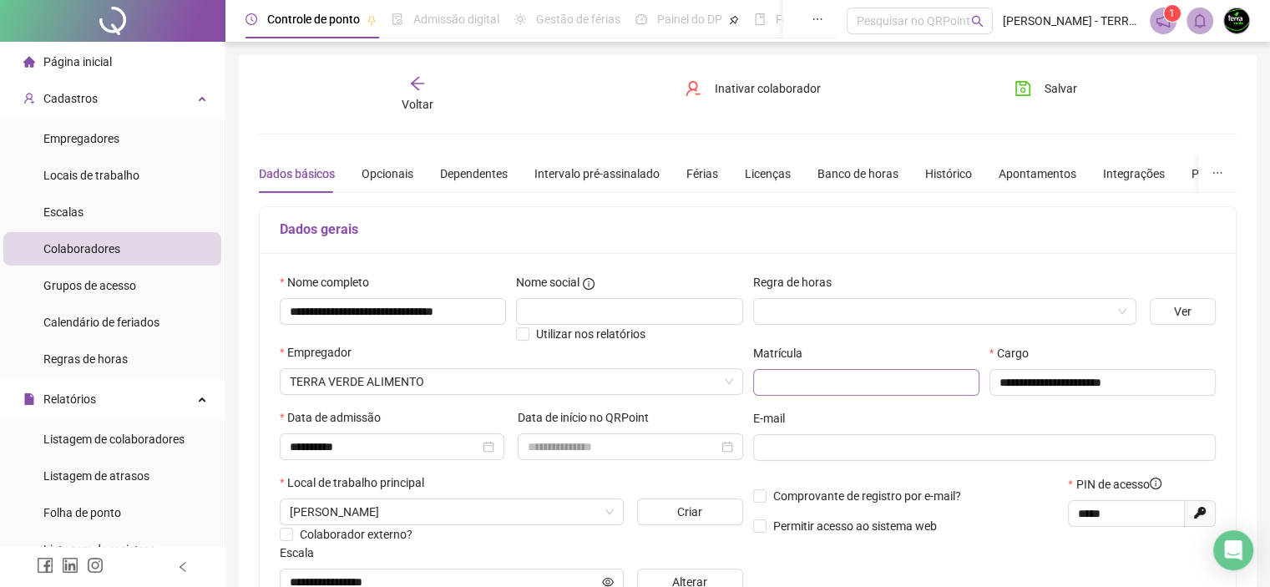
scroll to position [83, 0]
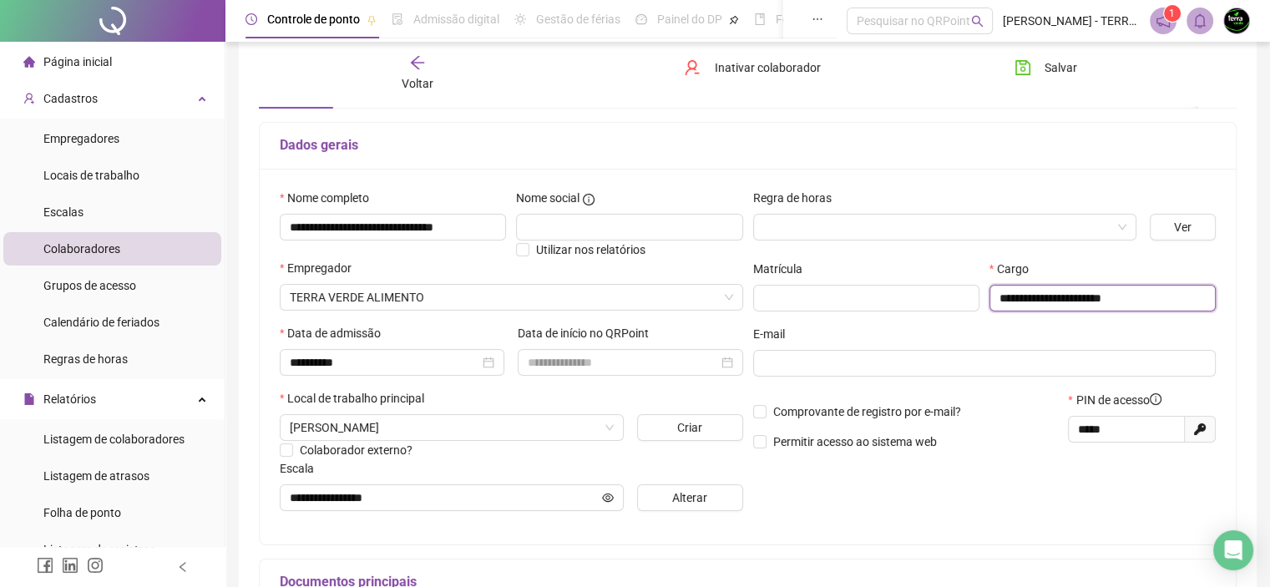
drag, startPoint x: 1154, startPoint y: 288, endPoint x: 1046, endPoint y: 315, distance: 111.0
click at [1046, 315] on div "**********" at bounding box center [1102, 292] width 236 height 65
click at [1185, 302] on input "**********" at bounding box center [1102, 298] width 226 height 27
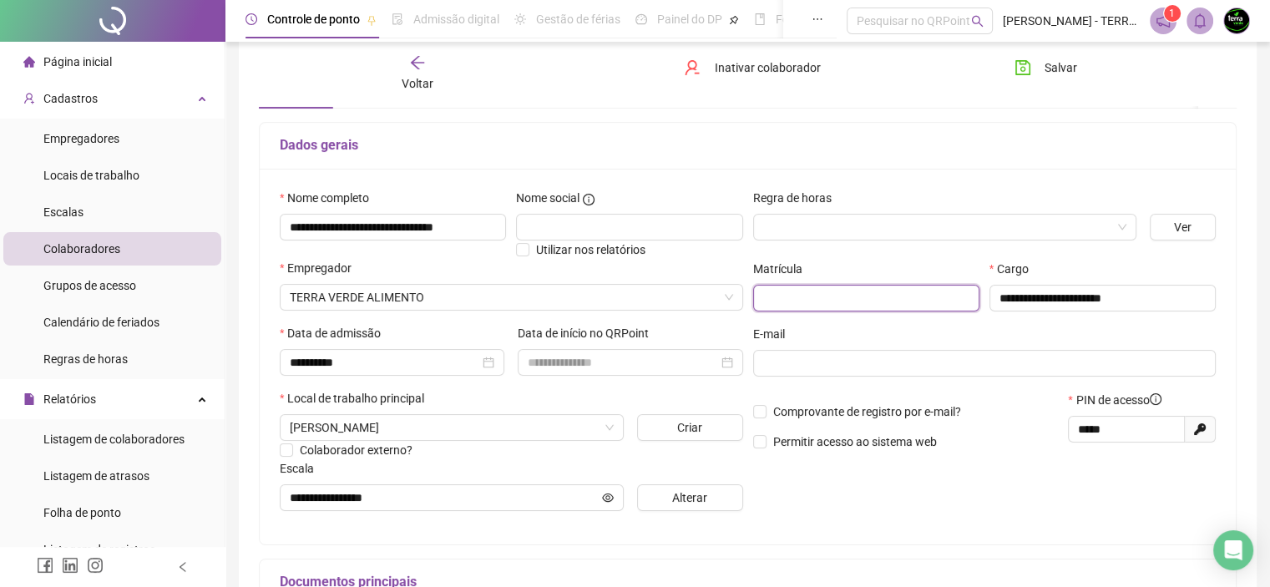
click at [898, 302] on input "text" at bounding box center [866, 298] width 226 height 27
click at [592, 212] on div "Nome social" at bounding box center [629, 201] width 226 height 25
click at [575, 223] on input "text" at bounding box center [629, 227] width 226 height 27
click at [791, 223] on input "search" at bounding box center [937, 227] width 348 height 25
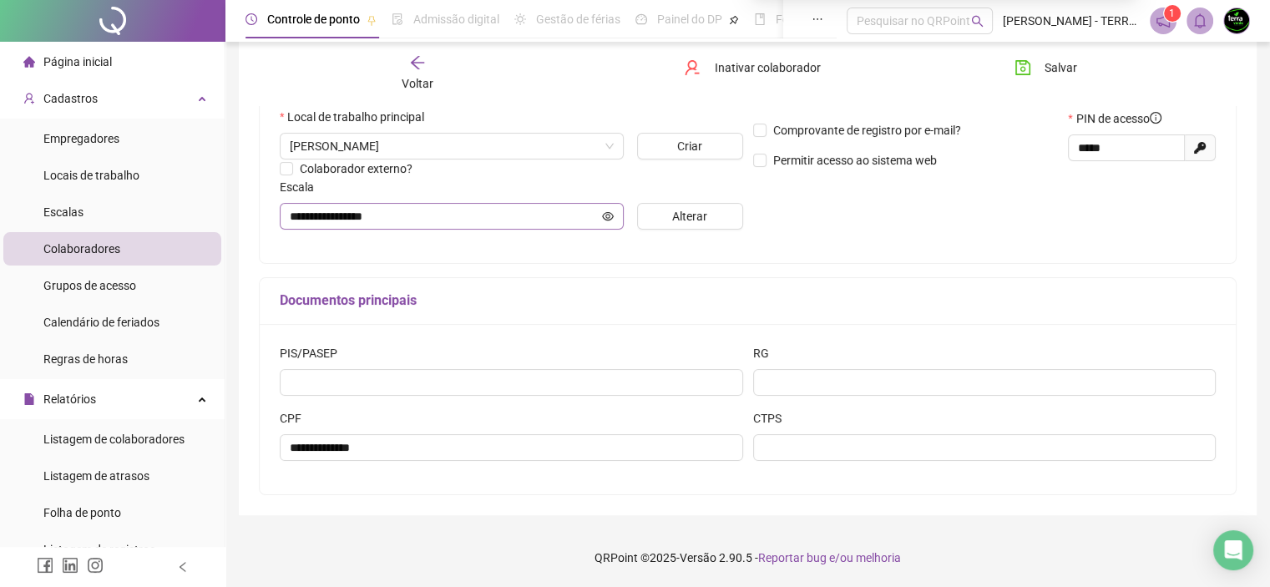
scroll to position [31, 0]
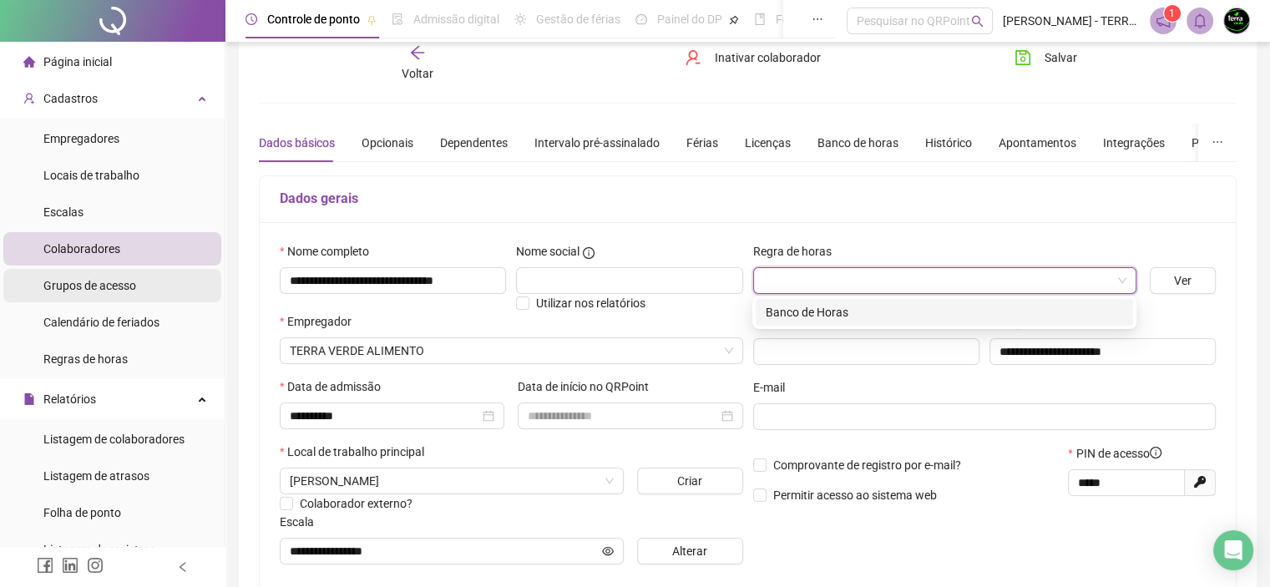
click at [140, 284] on li "Grupos de acesso" at bounding box center [112, 285] width 218 height 33
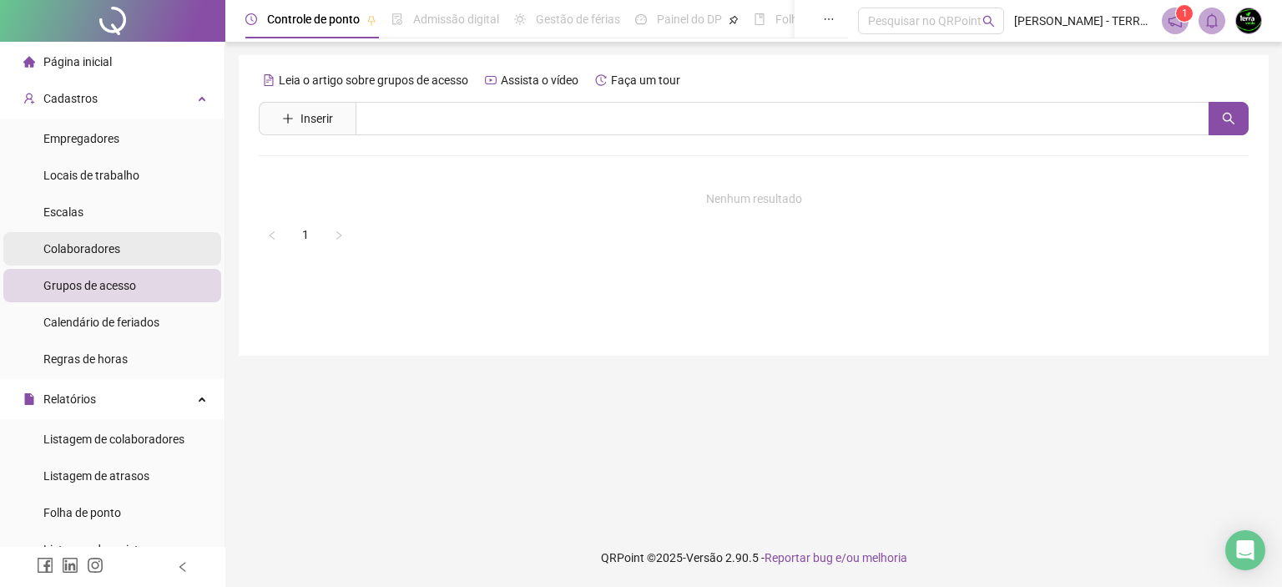
click at [149, 248] on li "Colaboradores" at bounding box center [112, 248] width 218 height 33
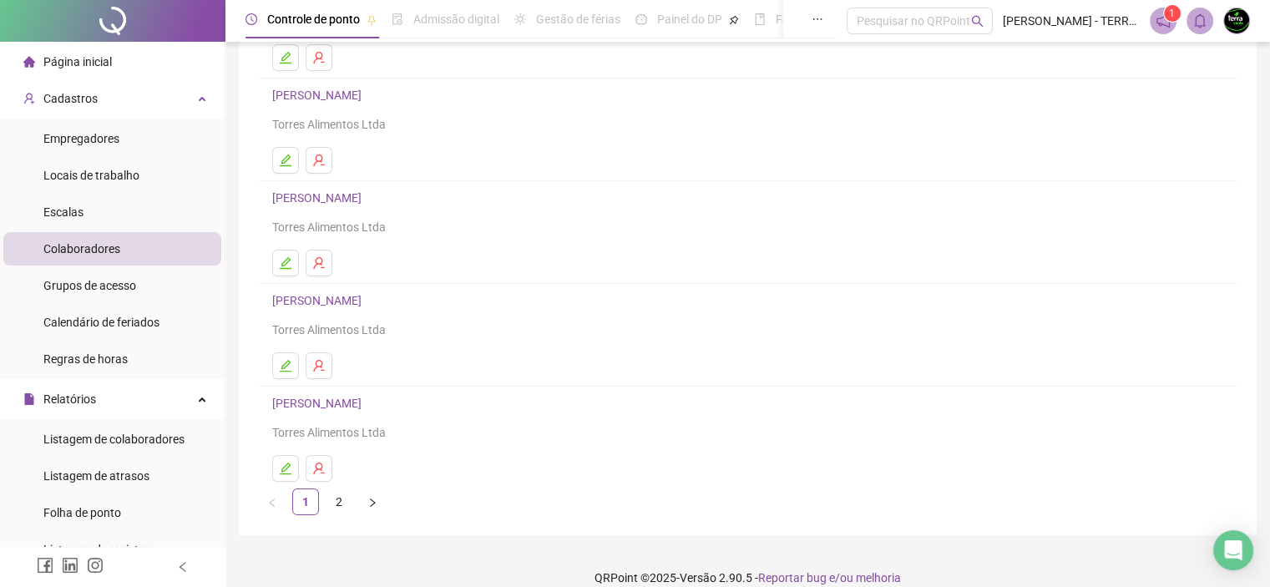
scroll to position [220, 0]
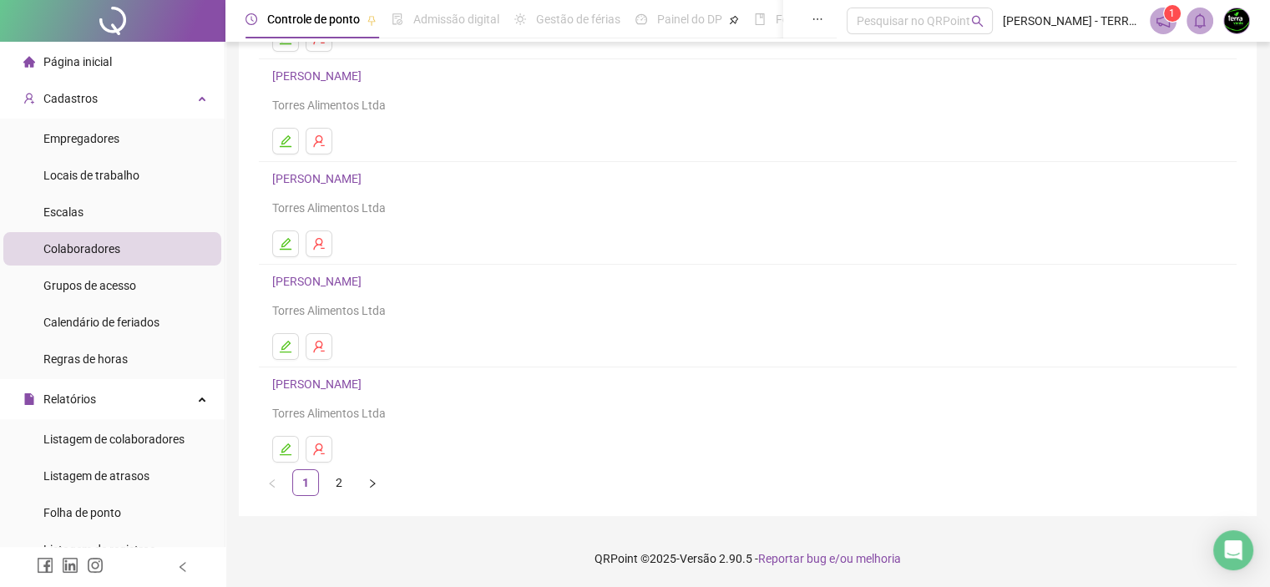
click at [331, 383] on link "[PERSON_NAME]" at bounding box center [319, 383] width 94 height 13
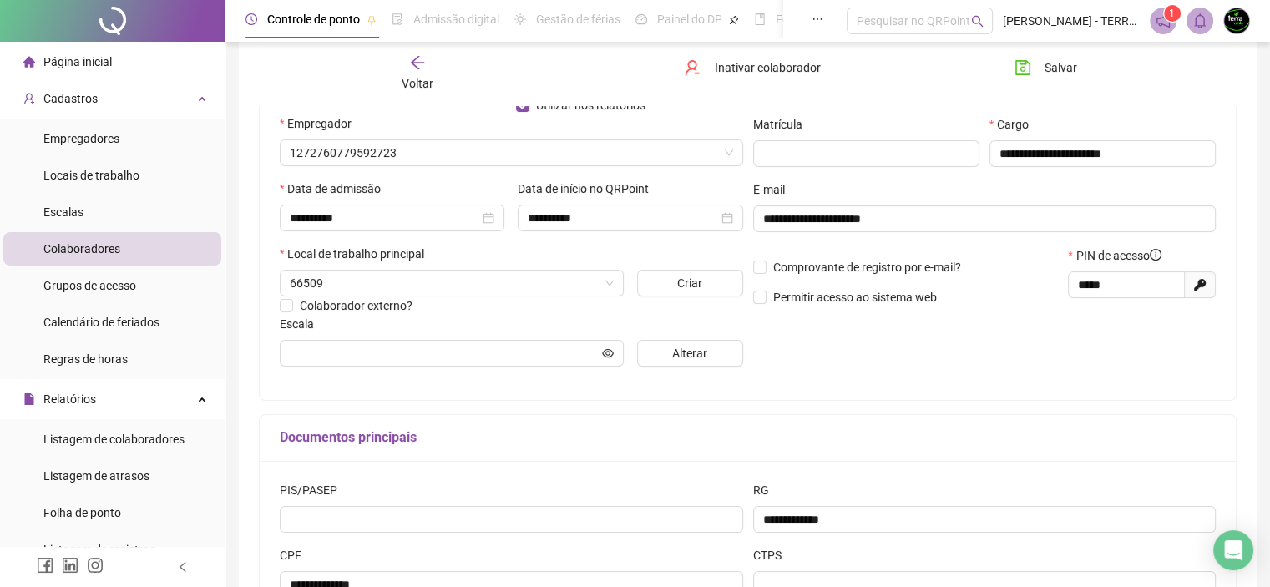
type input "**********"
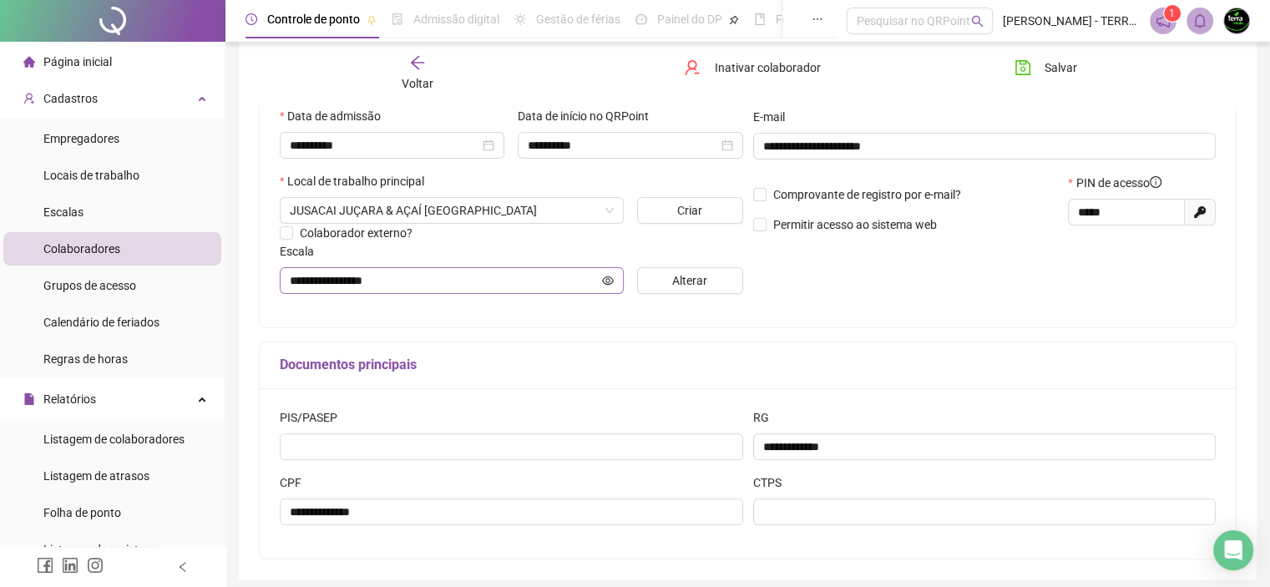
scroll to position [199, 0]
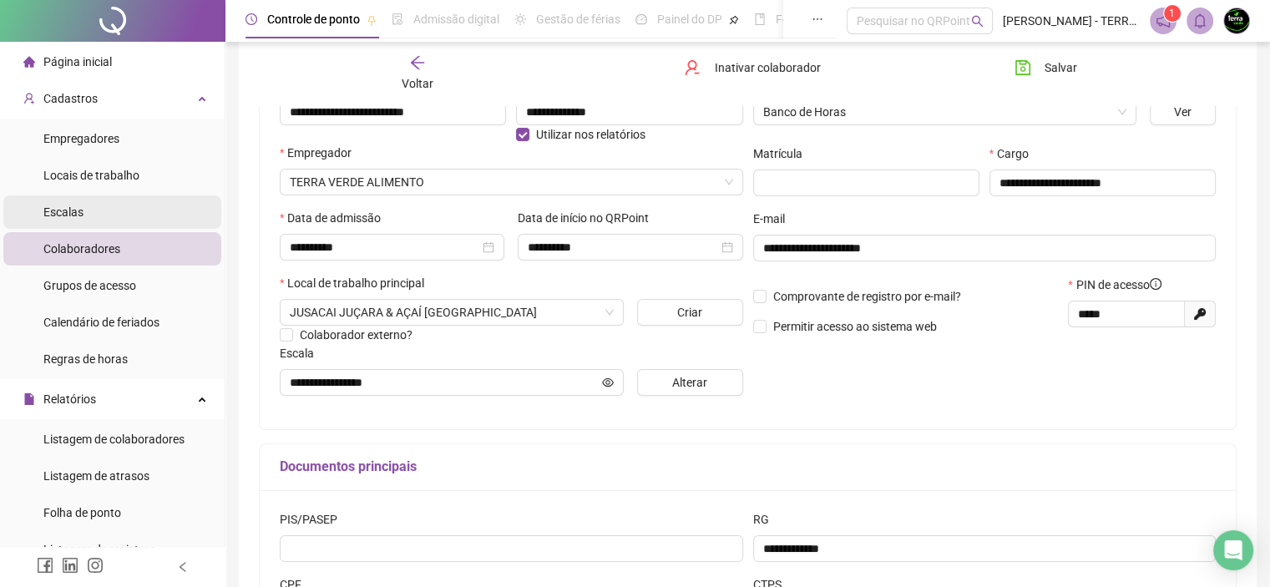
click at [97, 220] on li "Escalas" at bounding box center [112, 211] width 218 height 33
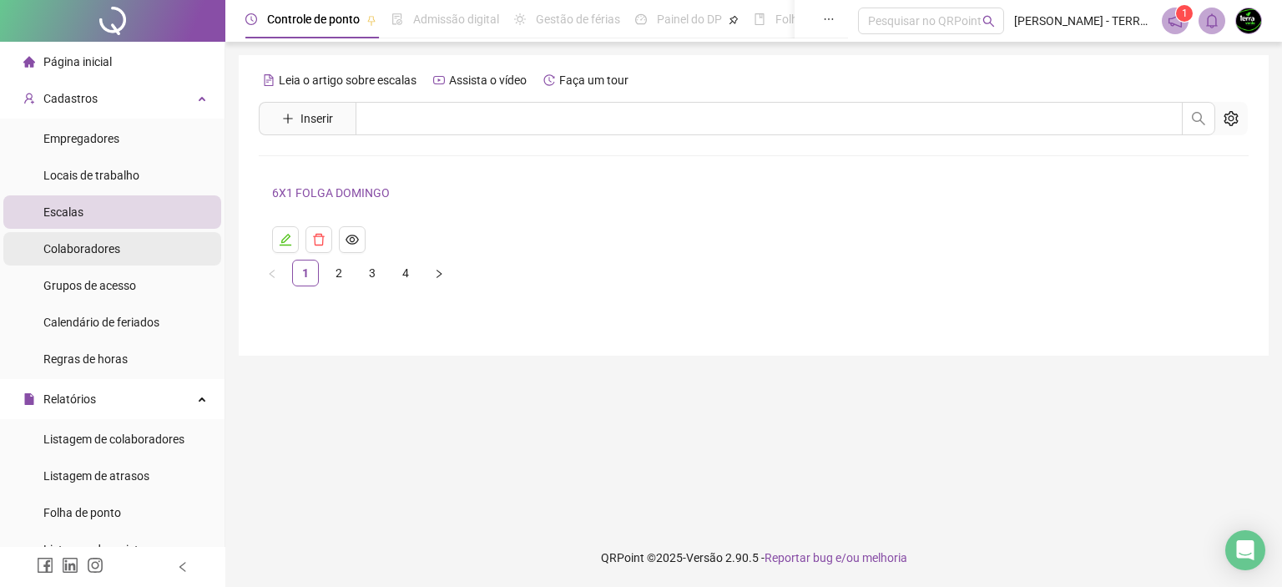
click at [137, 237] on li "Colaboradores" at bounding box center [112, 248] width 218 height 33
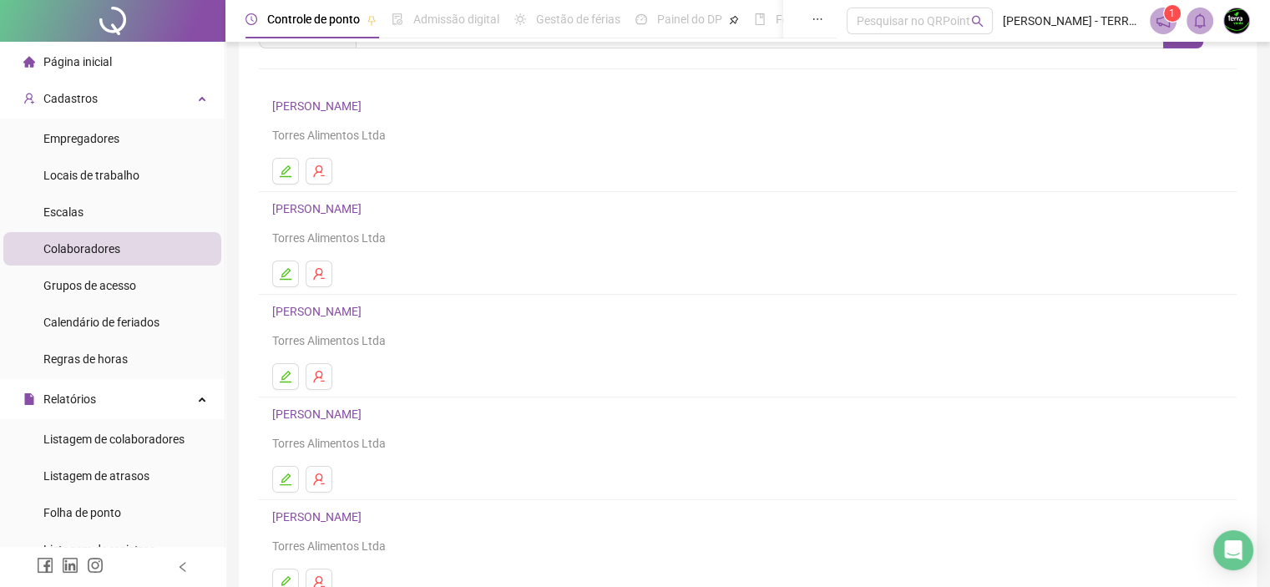
scroll to position [167, 0]
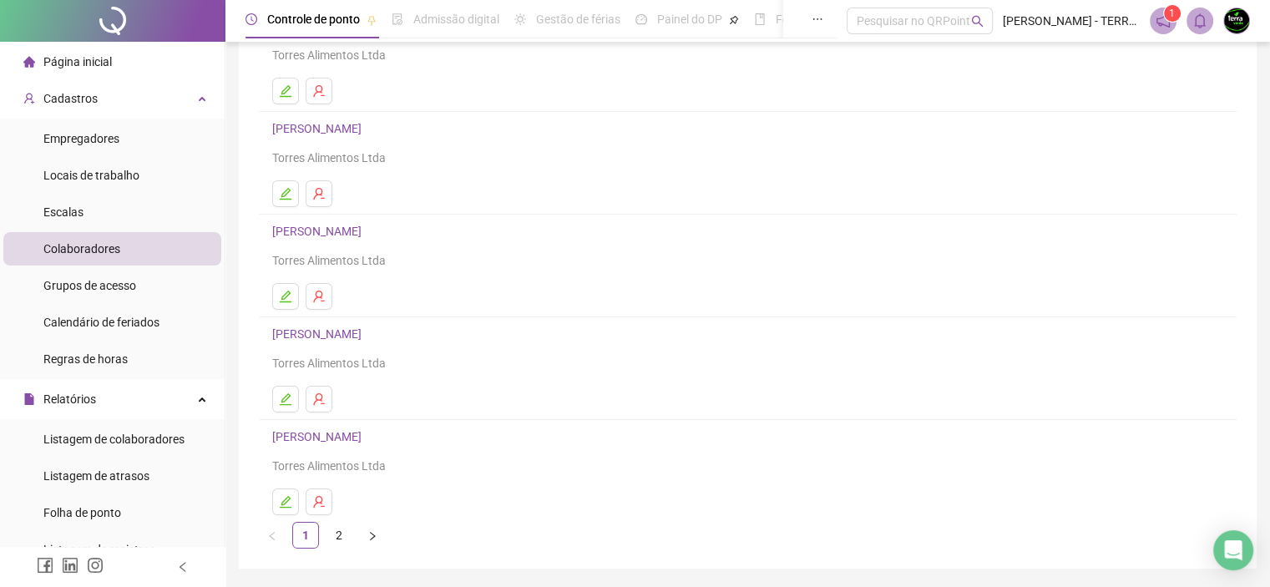
click at [317, 440] on link "[PERSON_NAME]" at bounding box center [319, 436] width 94 height 13
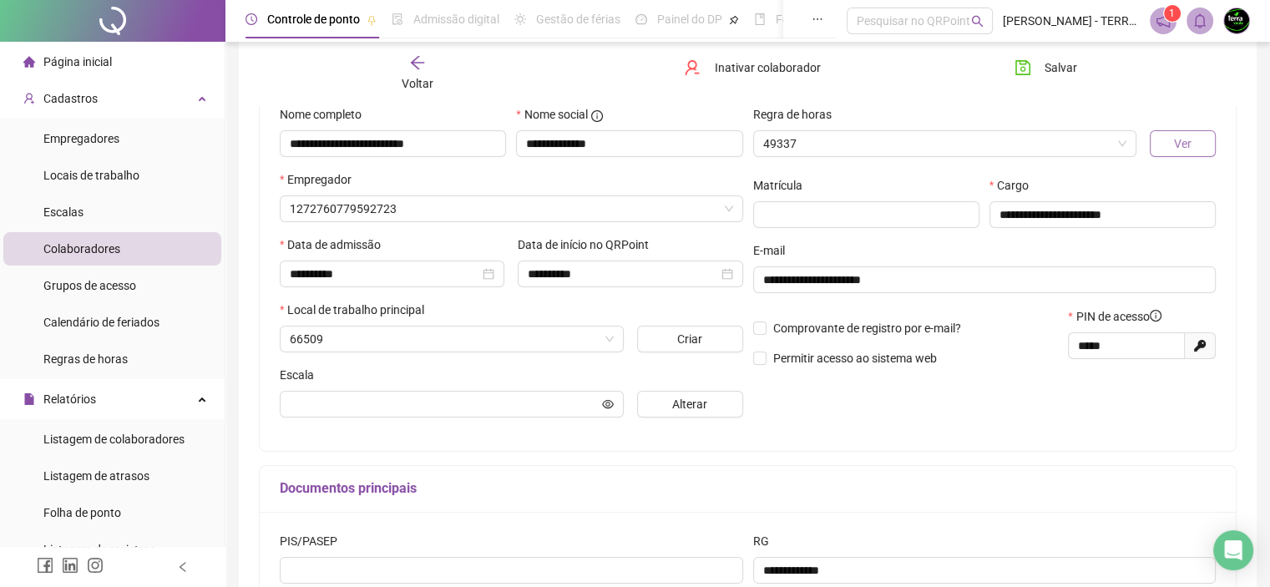
scroll to position [175, 0]
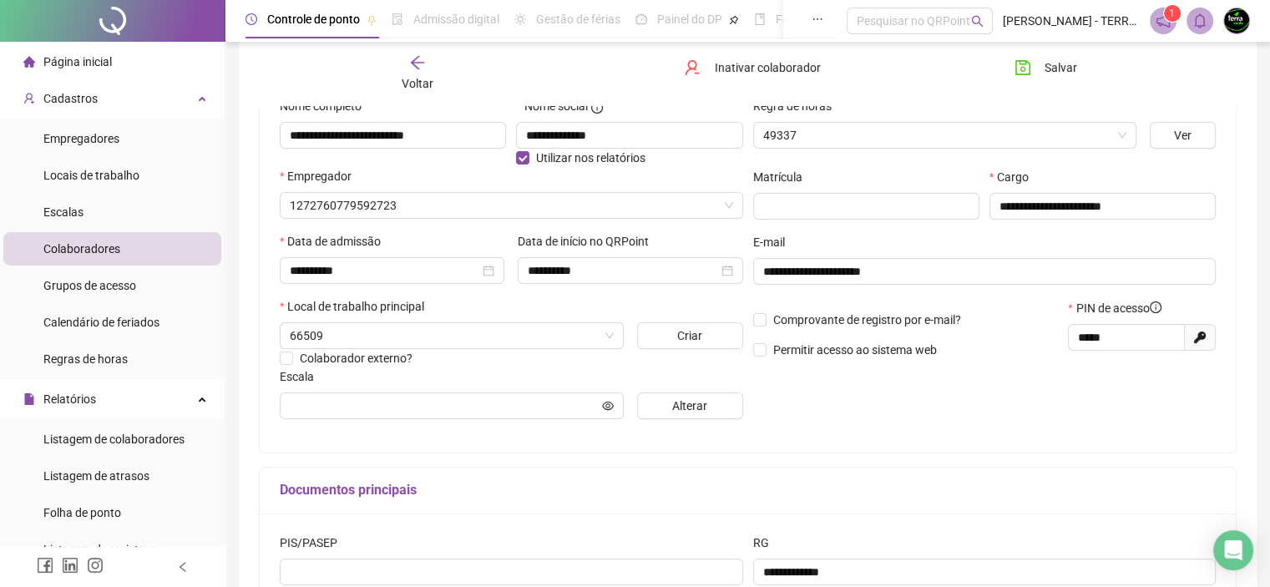
type input "**********"
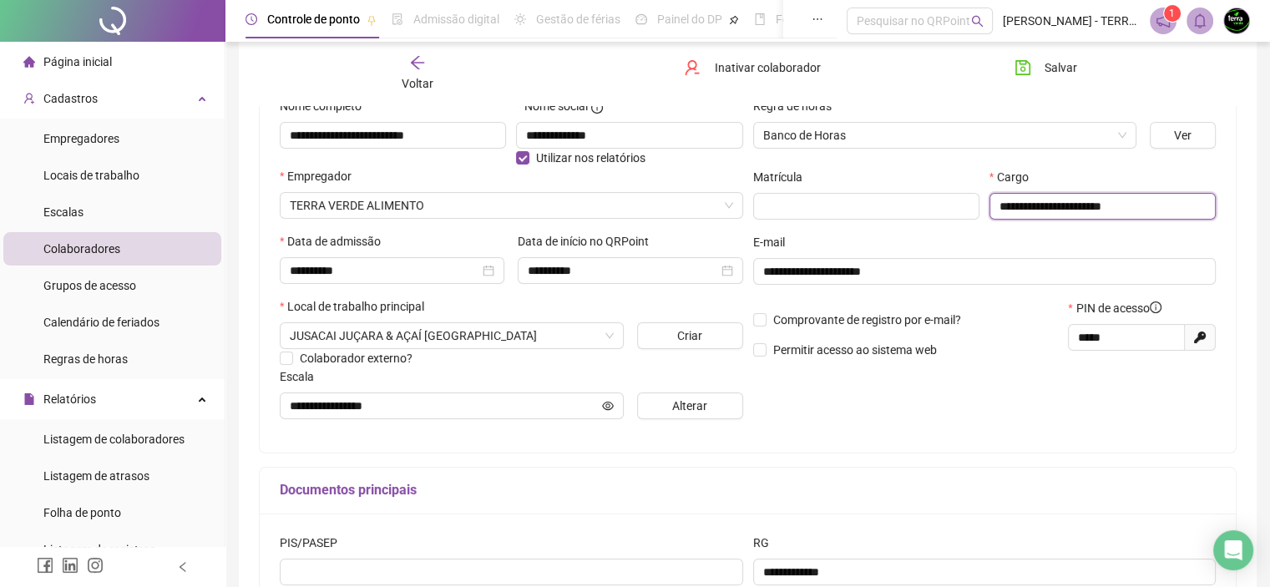
drag, startPoint x: 1155, startPoint y: 202, endPoint x: 998, endPoint y: 221, distance: 158.1
click at [996, 225] on div "**********" at bounding box center [1102, 200] width 236 height 65
click at [1200, 210] on input "**********" at bounding box center [1102, 206] width 226 height 27
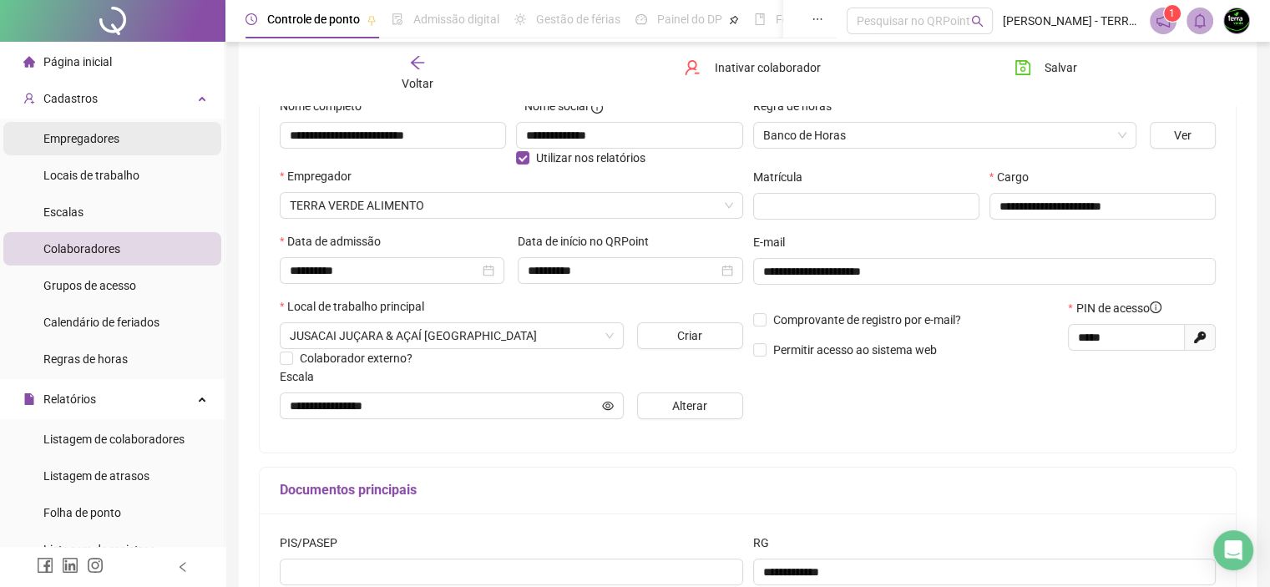
click at [109, 139] on span "Empregadores" at bounding box center [81, 138] width 76 height 13
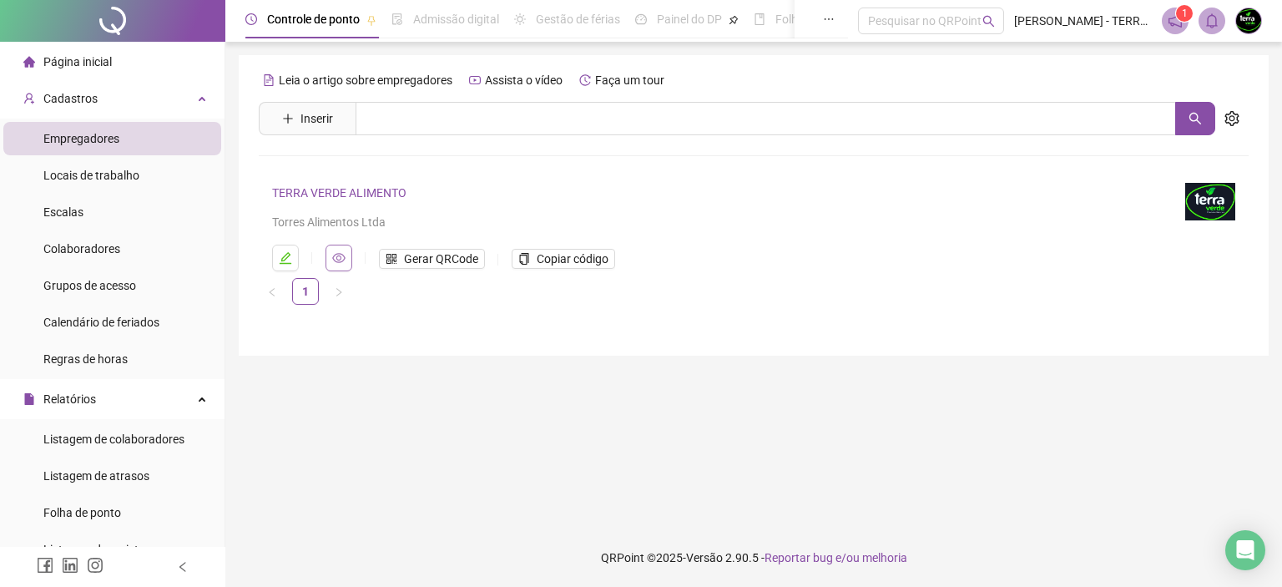
click at [333, 260] on icon "eye" at bounding box center [338, 257] width 13 height 13
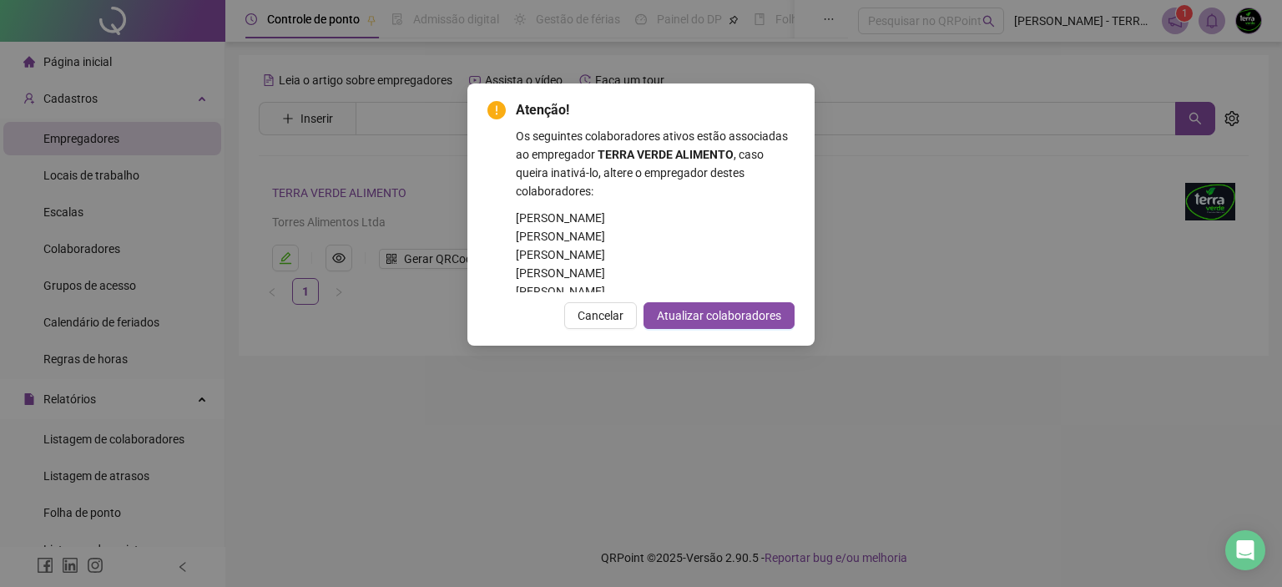
click at [353, 452] on div "Atenção! Os seguintes colaboradores ativos estão associadas ao empregador TERRA…" at bounding box center [641, 293] width 1282 height 587
click at [588, 316] on span "Cancelar" at bounding box center [601, 315] width 46 height 18
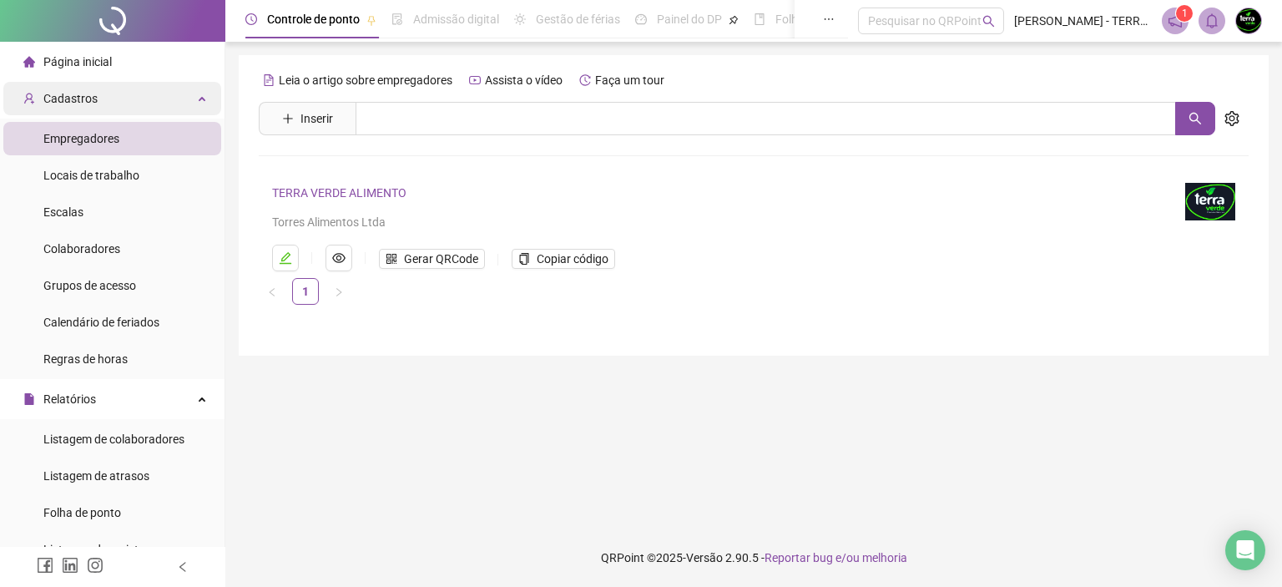
click at [93, 109] on span "Cadastros" at bounding box center [60, 98] width 74 height 33
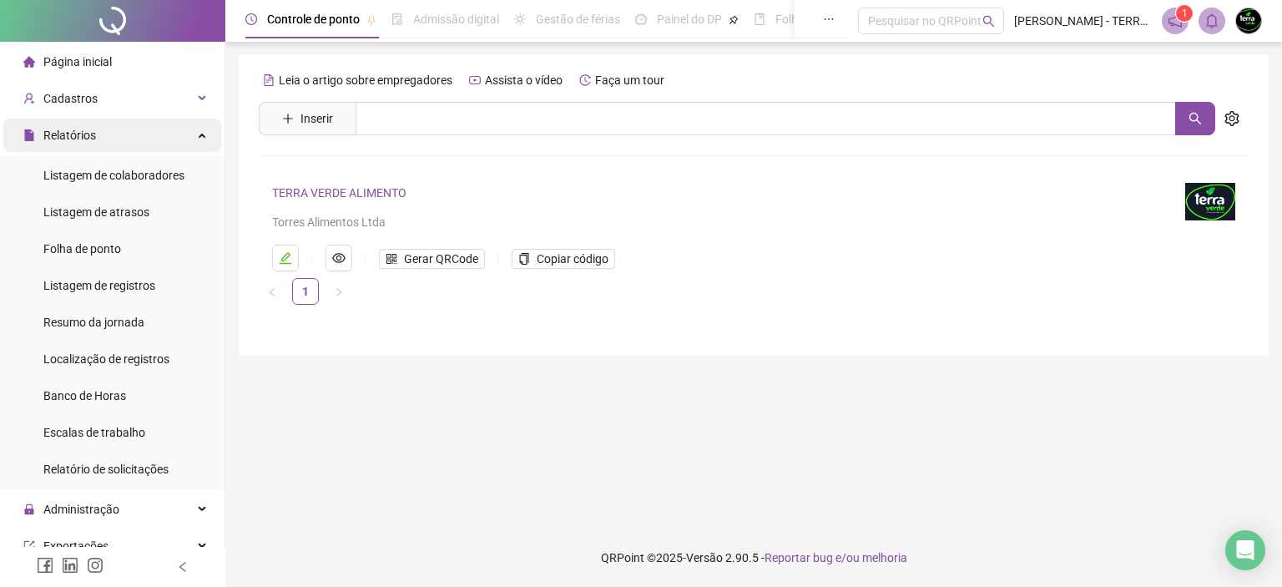
click at [194, 140] on div "Relatórios" at bounding box center [112, 135] width 218 height 33
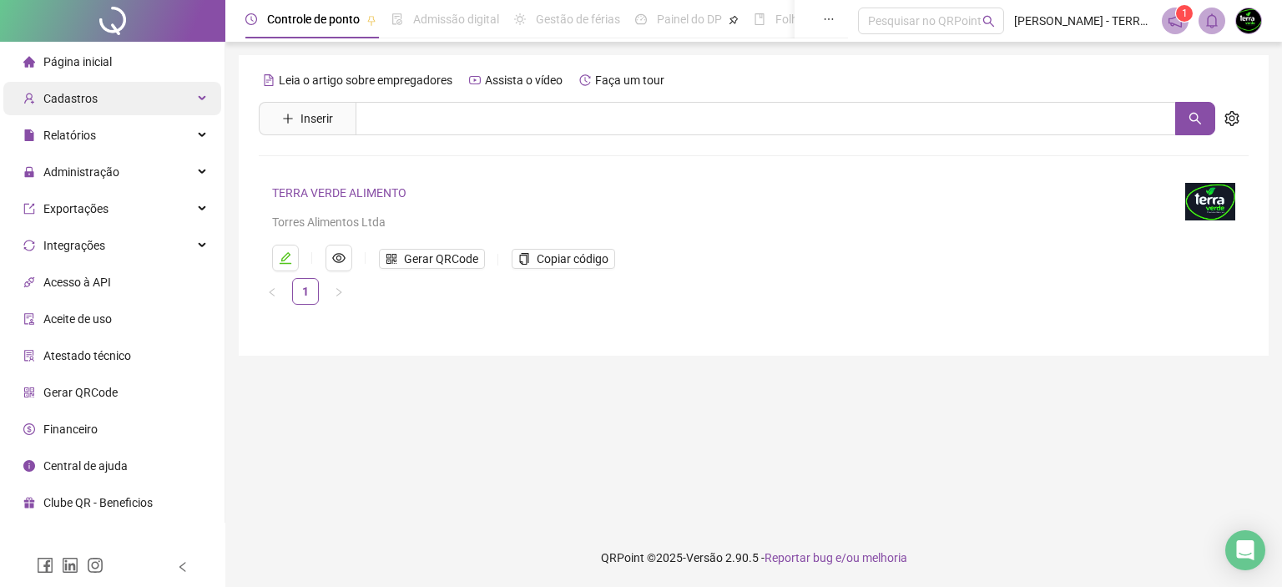
click at [195, 97] on div "Cadastros" at bounding box center [112, 98] width 218 height 33
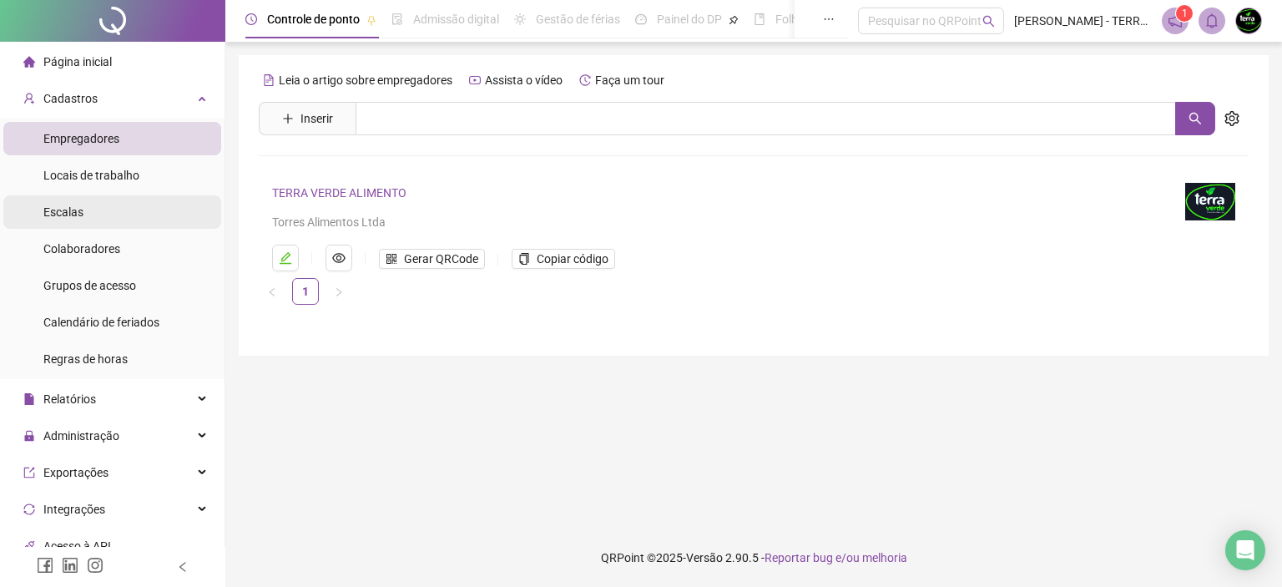
click at [108, 215] on li "Escalas" at bounding box center [112, 211] width 218 height 33
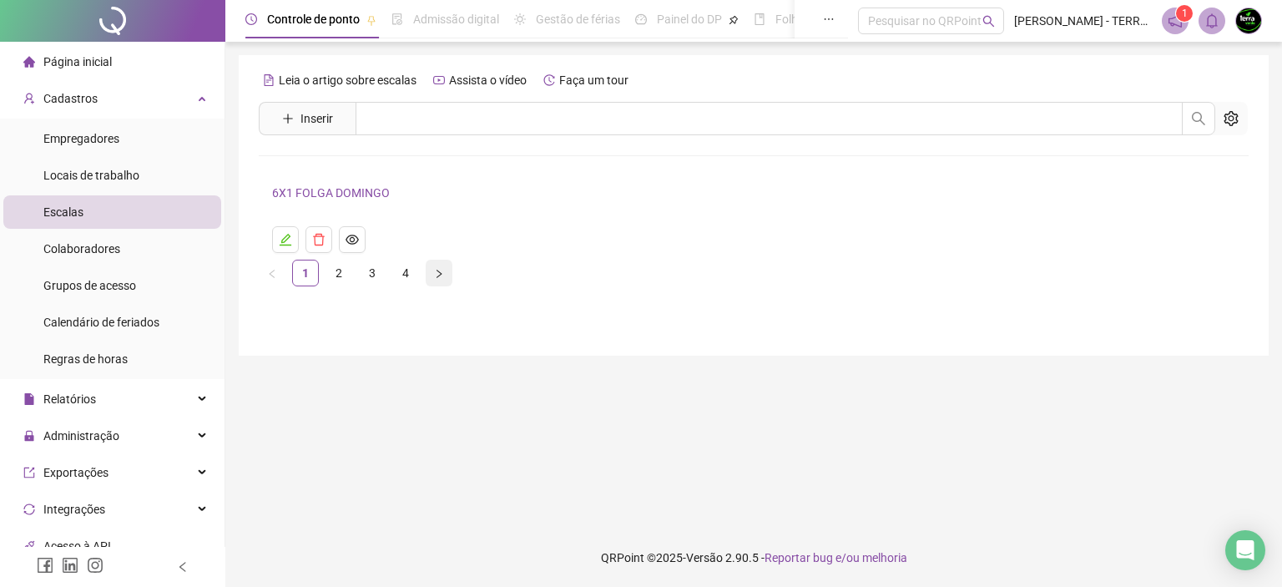
click at [434, 270] on icon "right" at bounding box center [439, 274] width 10 height 10
click at [434, 272] on icon "right" at bounding box center [439, 274] width 10 height 10
click at [437, 233] on icon "right" at bounding box center [439, 235] width 10 height 10
click at [266, 230] on button "button" at bounding box center [272, 234] width 27 height 27
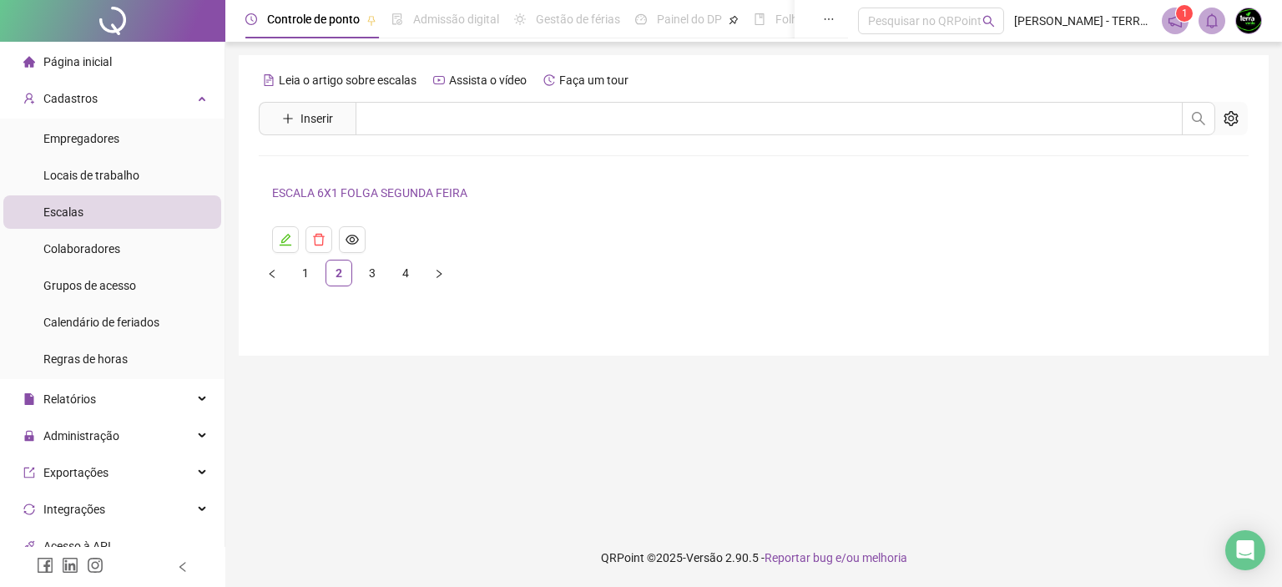
click at [269, 226] on li "ESCALA 6X1 FOLGA SEGUNDA FEIRA" at bounding box center [754, 217] width 990 height 83
click at [144, 96] on div "Cadastros" at bounding box center [112, 98] width 218 height 33
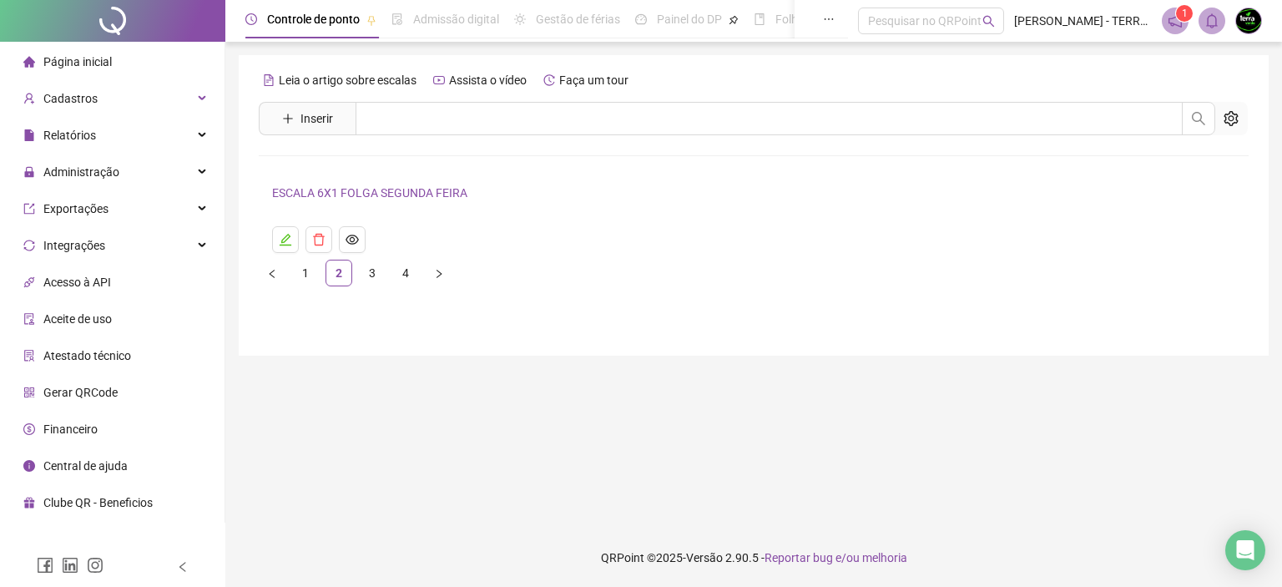
click at [184, 63] on li "Página inicial" at bounding box center [112, 61] width 218 height 33
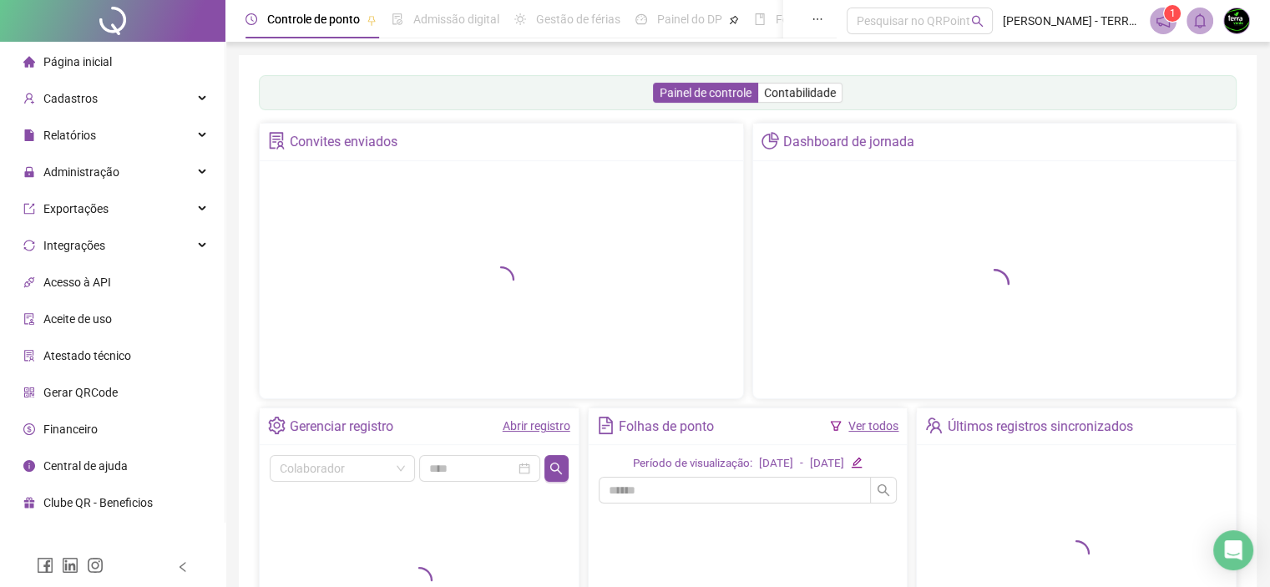
click at [105, 59] on span "Página inicial" at bounding box center [77, 61] width 68 height 13
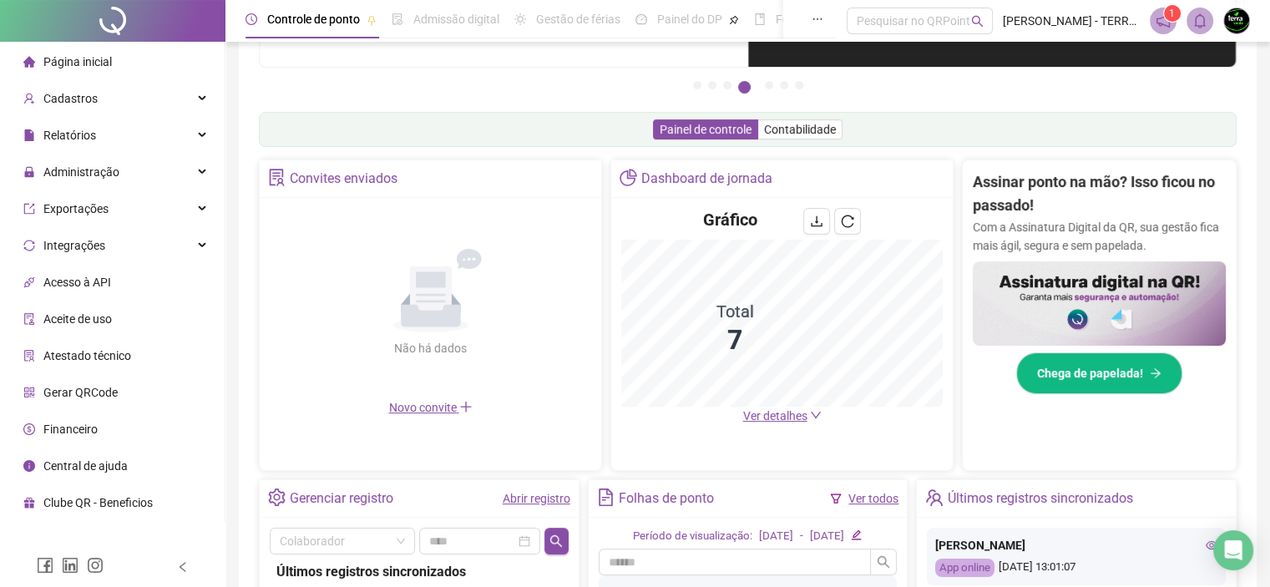
scroll to position [250, 0]
